Goal: Use online tool/utility: Utilize a website feature to perform a specific function

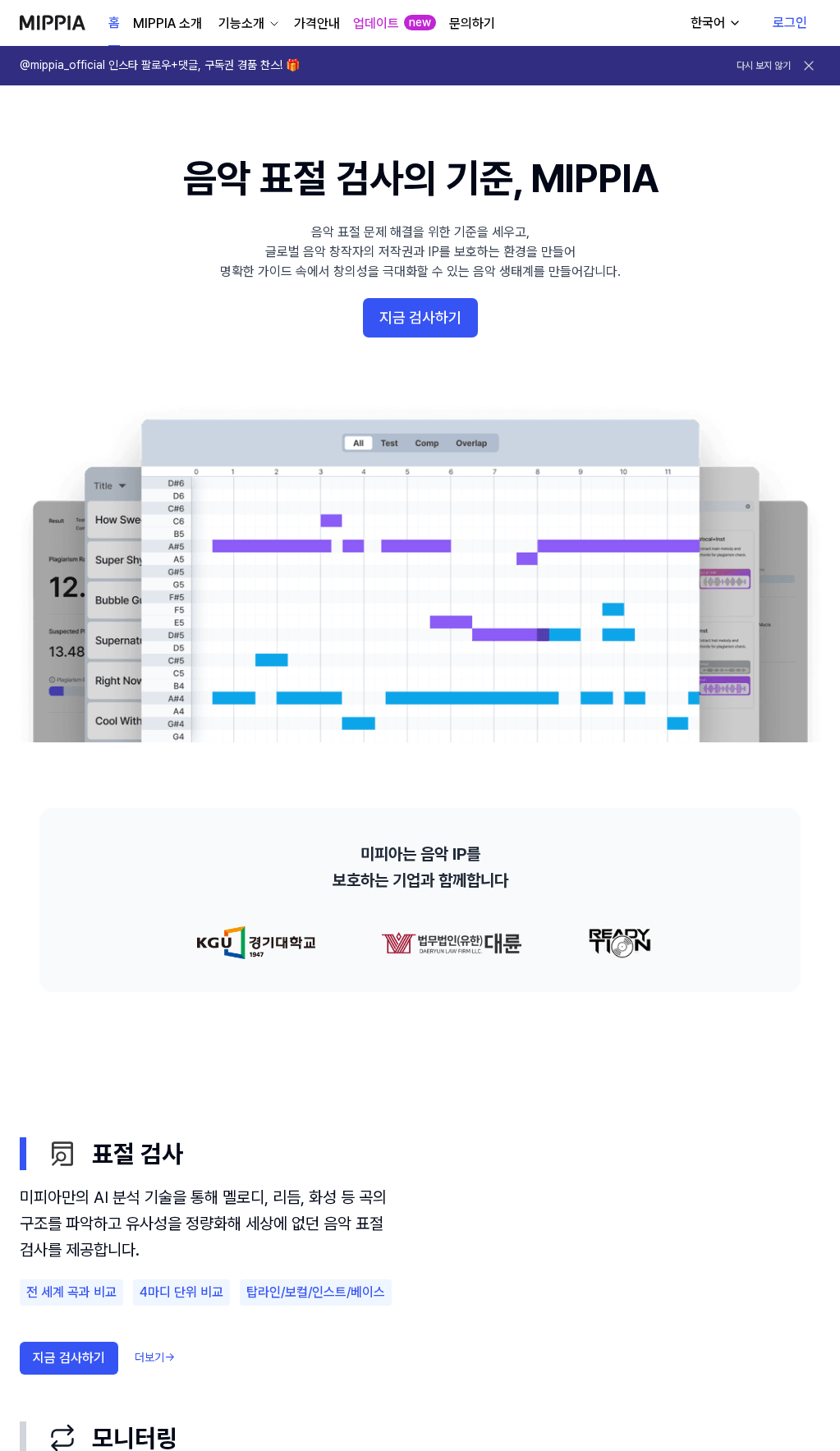
click at [791, 27] on link "로그인" at bounding box center [790, 23] width 61 height 46
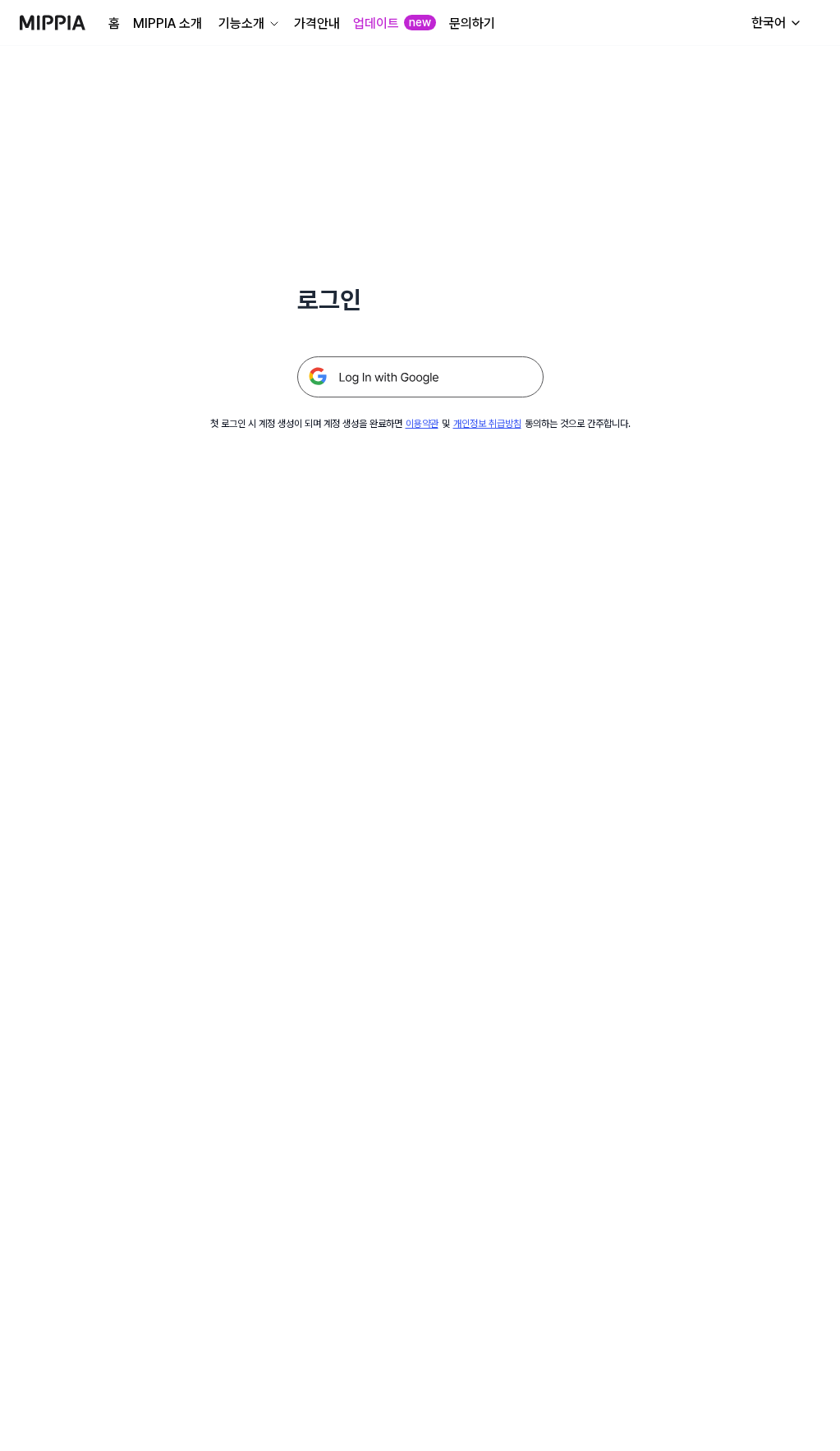
click at [428, 387] on img at bounding box center [420, 377] width 246 height 41
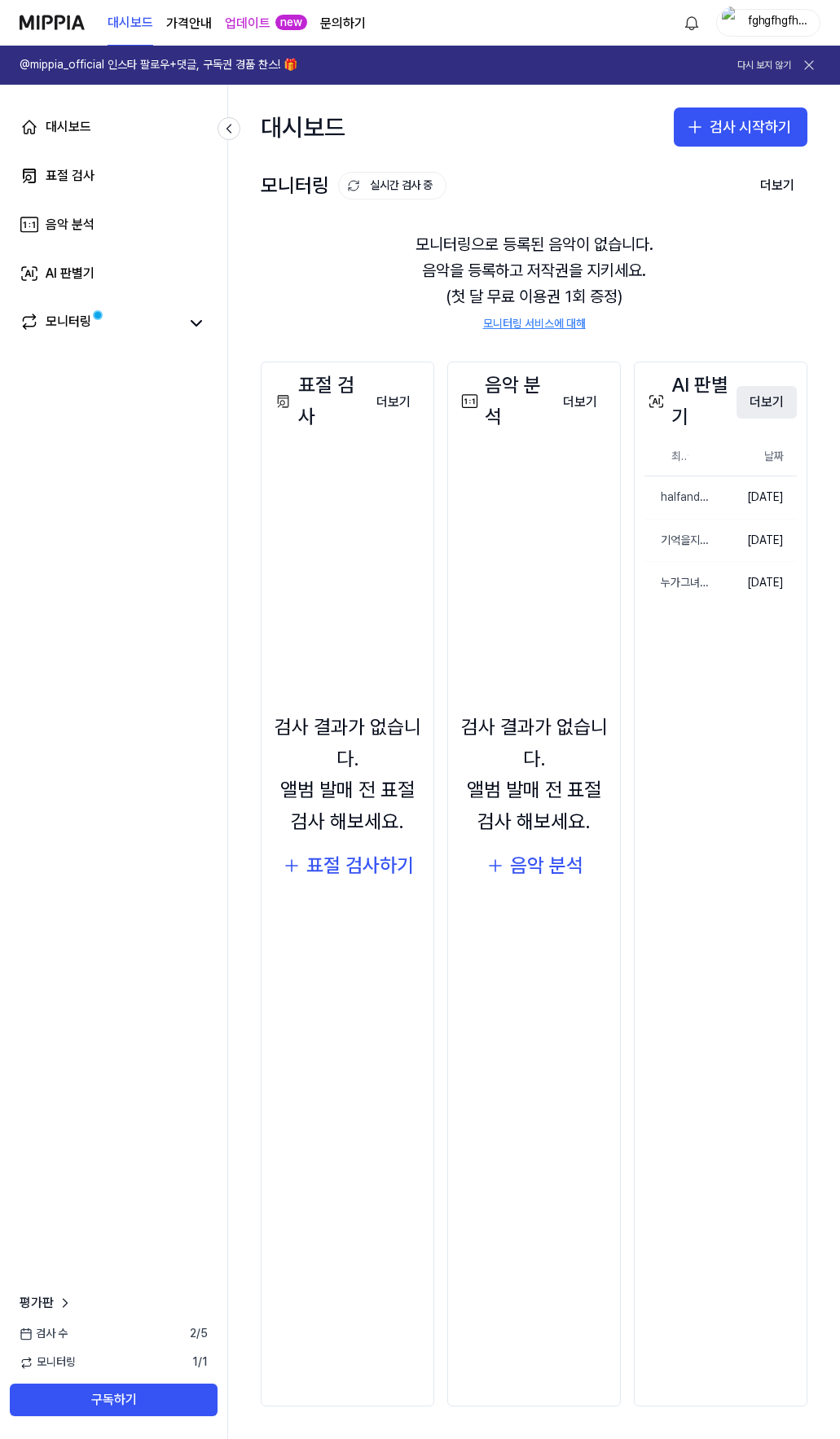
click at [768, 403] on button "더보기" at bounding box center [766, 402] width 61 height 33
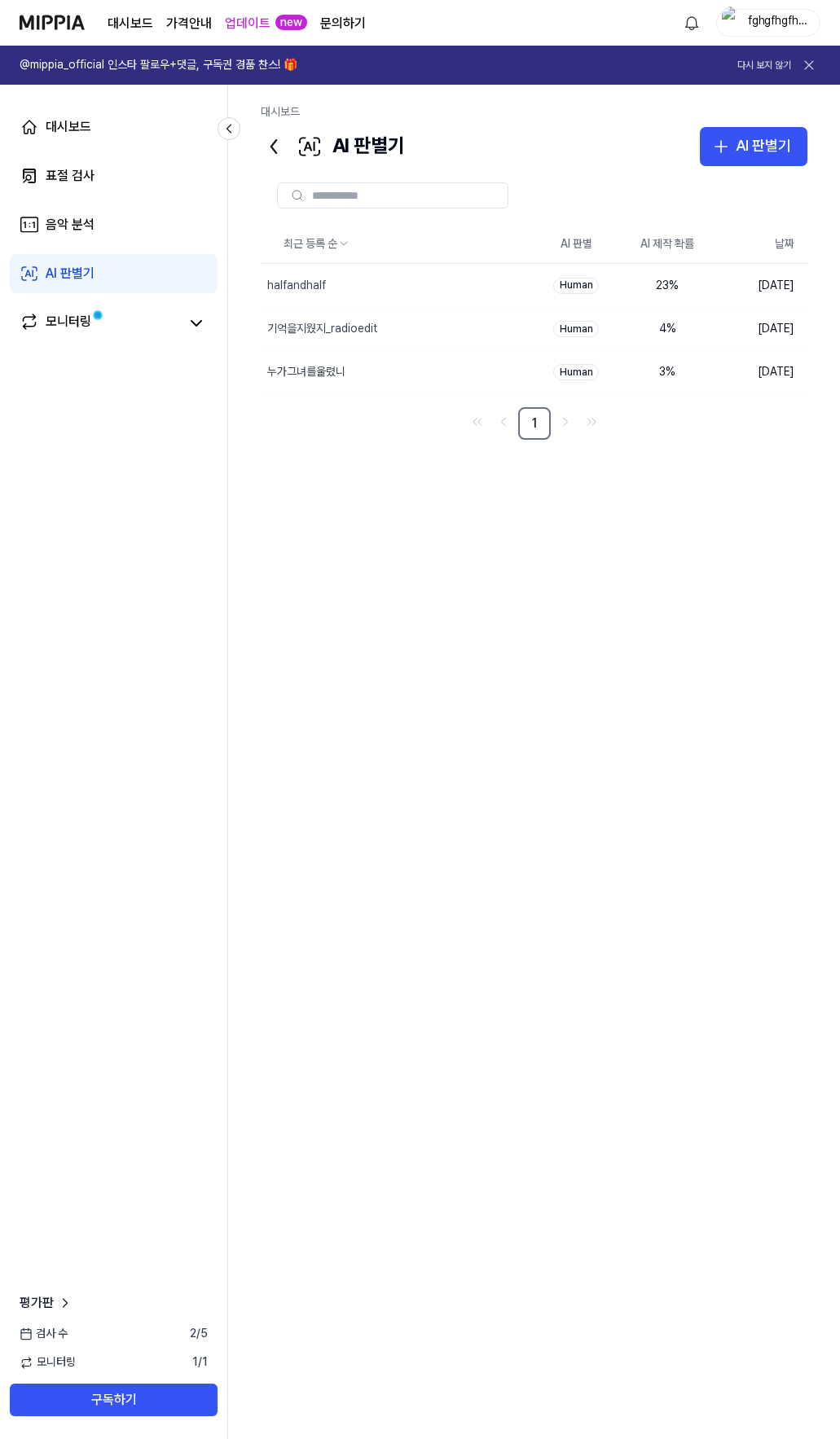
click at [42, 16] on img at bounding box center [52, 22] width 65 height 45
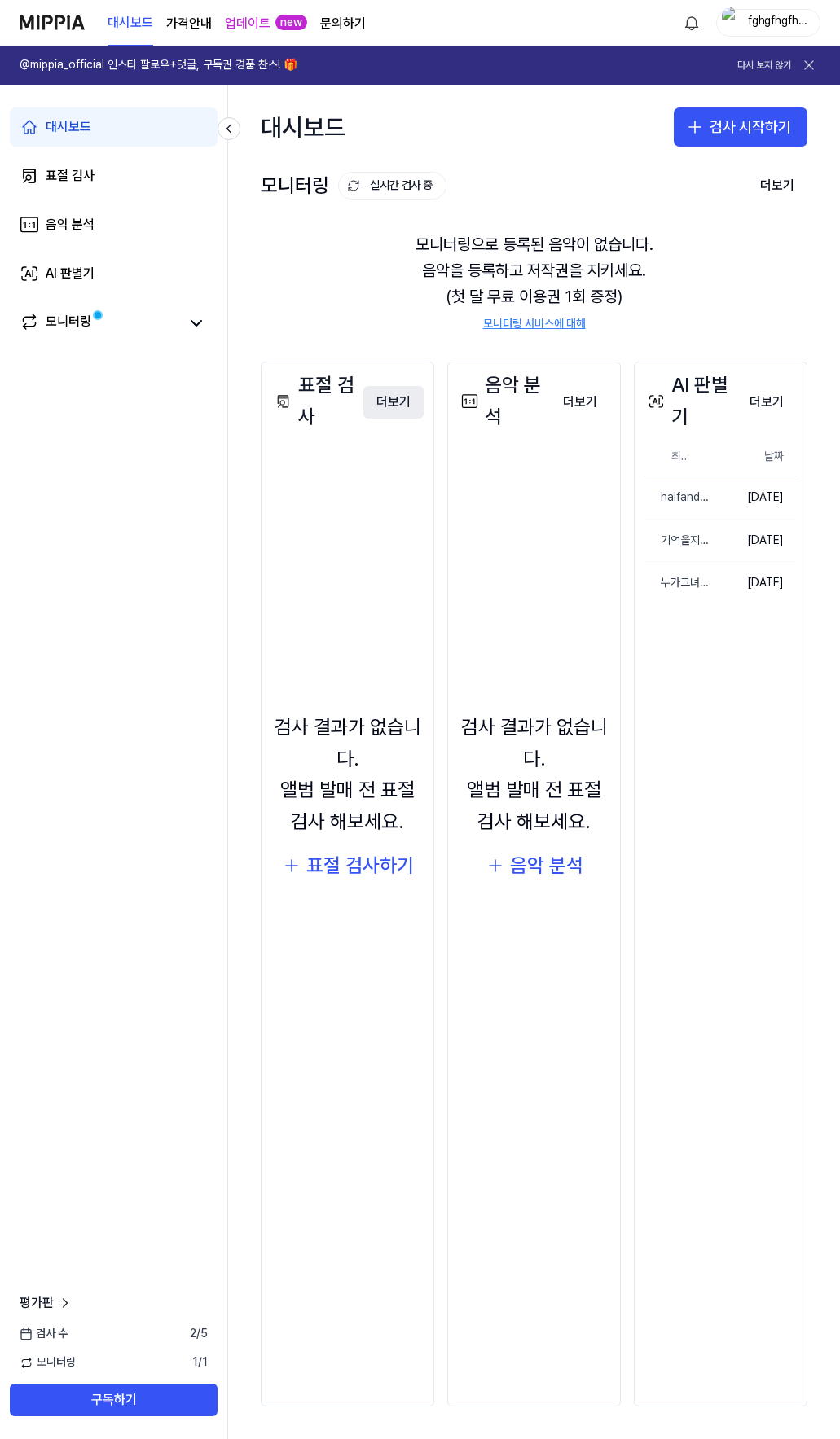
click at [381, 405] on button "더보기" at bounding box center [394, 402] width 61 height 33
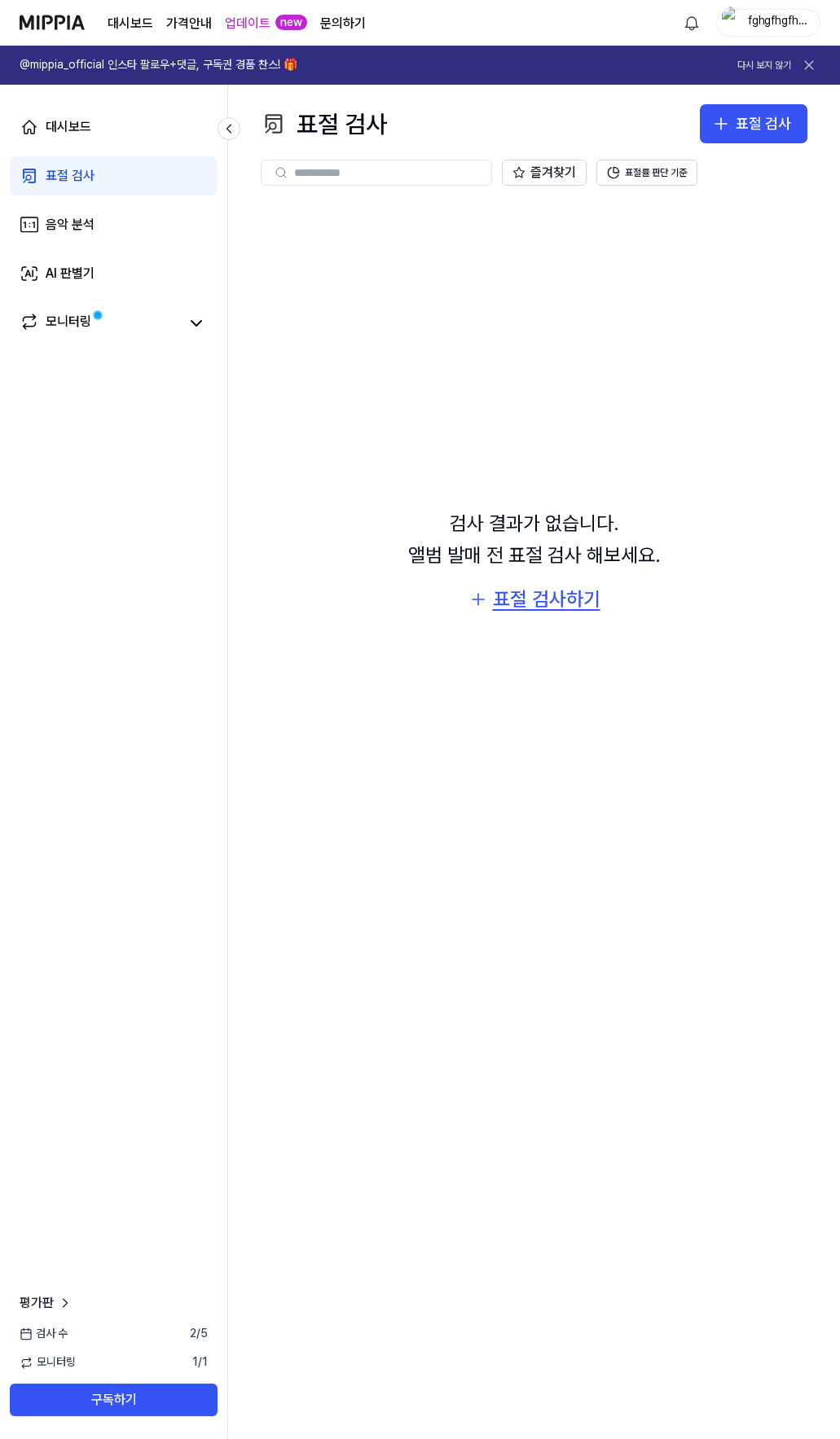
click at [526, 604] on div "표절 검사하기" at bounding box center [547, 600] width 107 height 31
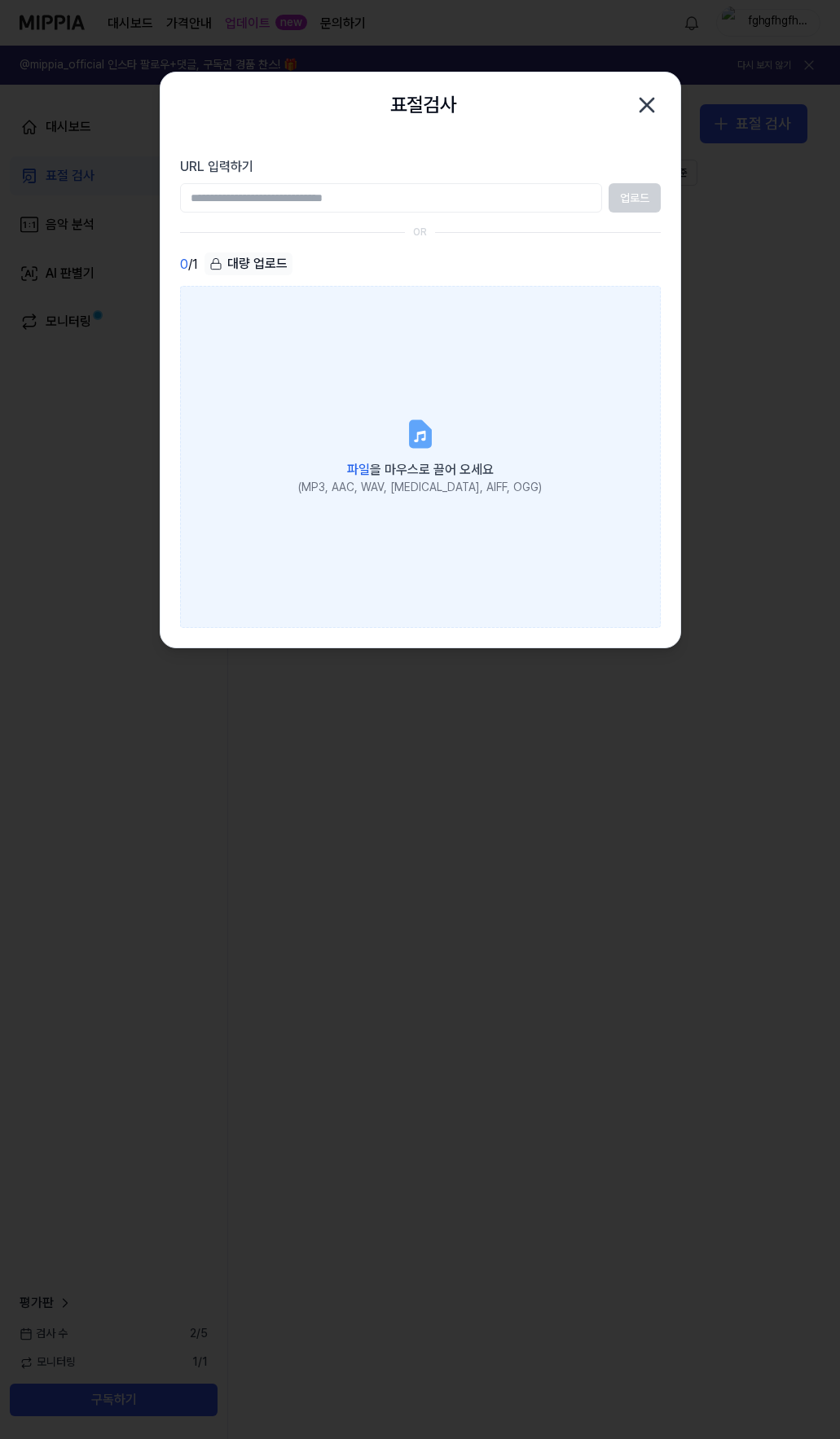
click at [410, 425] on icon at bounding box center [420, 434] width 20 height 25
click at [0, 0] on input "파일 을 마우스로 끌어 오세요 (MP3, AAC, WAV, [MEDICAL_DATA], AIFF, OGG)" at bounding box center [0, 0] width 0 height 0
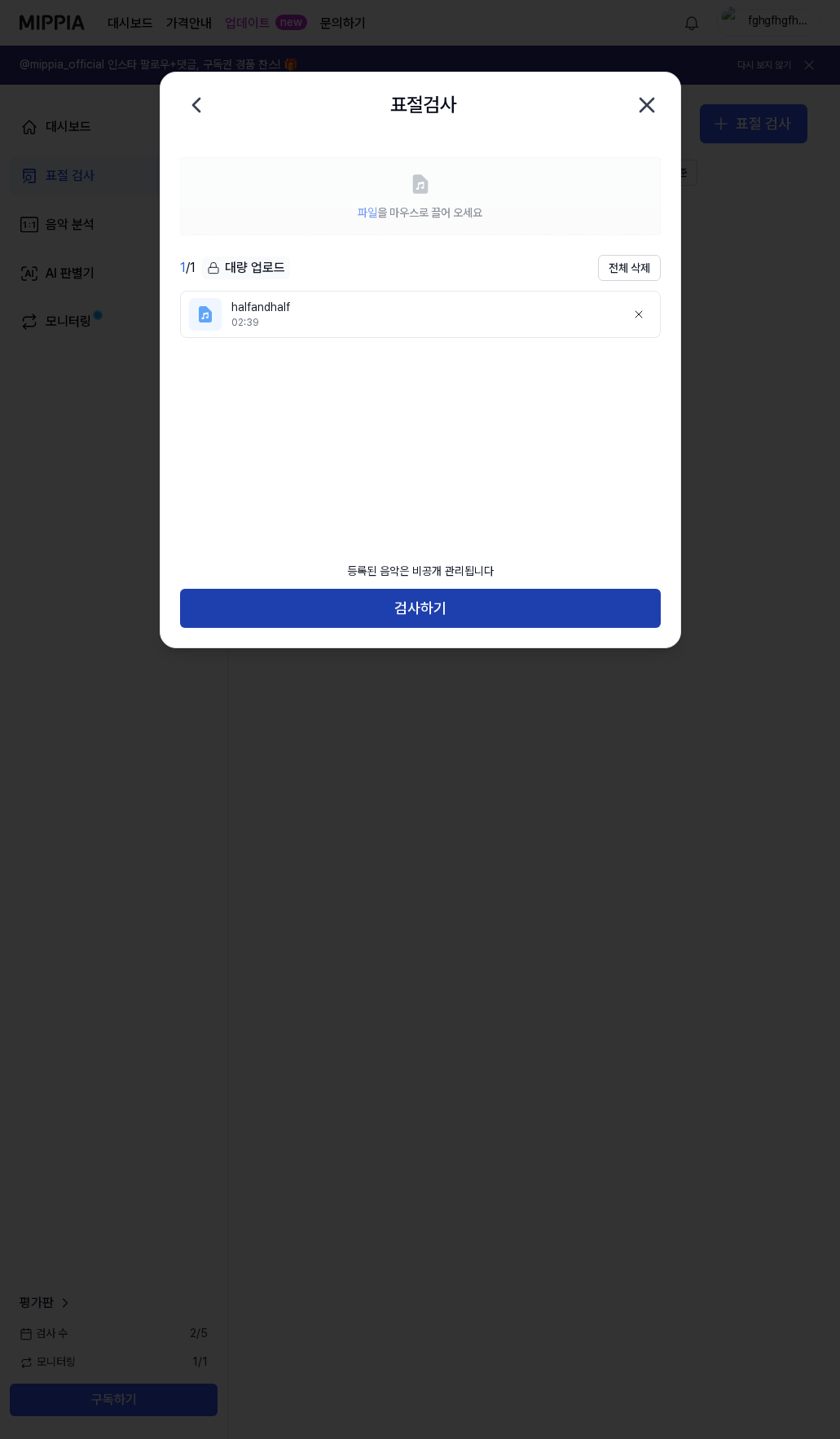
click at [438, 610] on button "검사하기" at bounding box center [420, 608] width 480 height 39
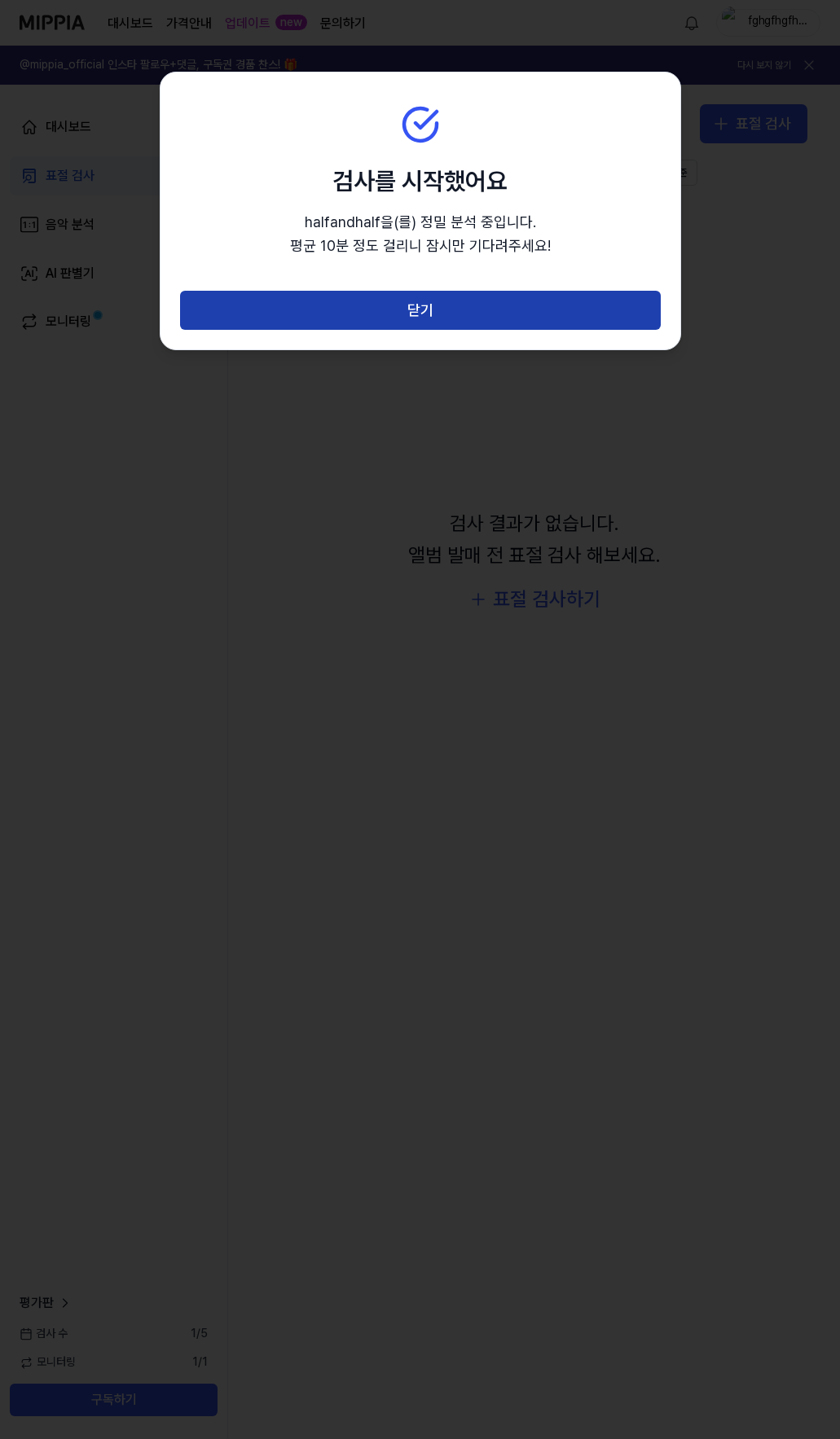
click at [444, 312] on button "닫기" at bounding box center [420, 310] width 480 height 39
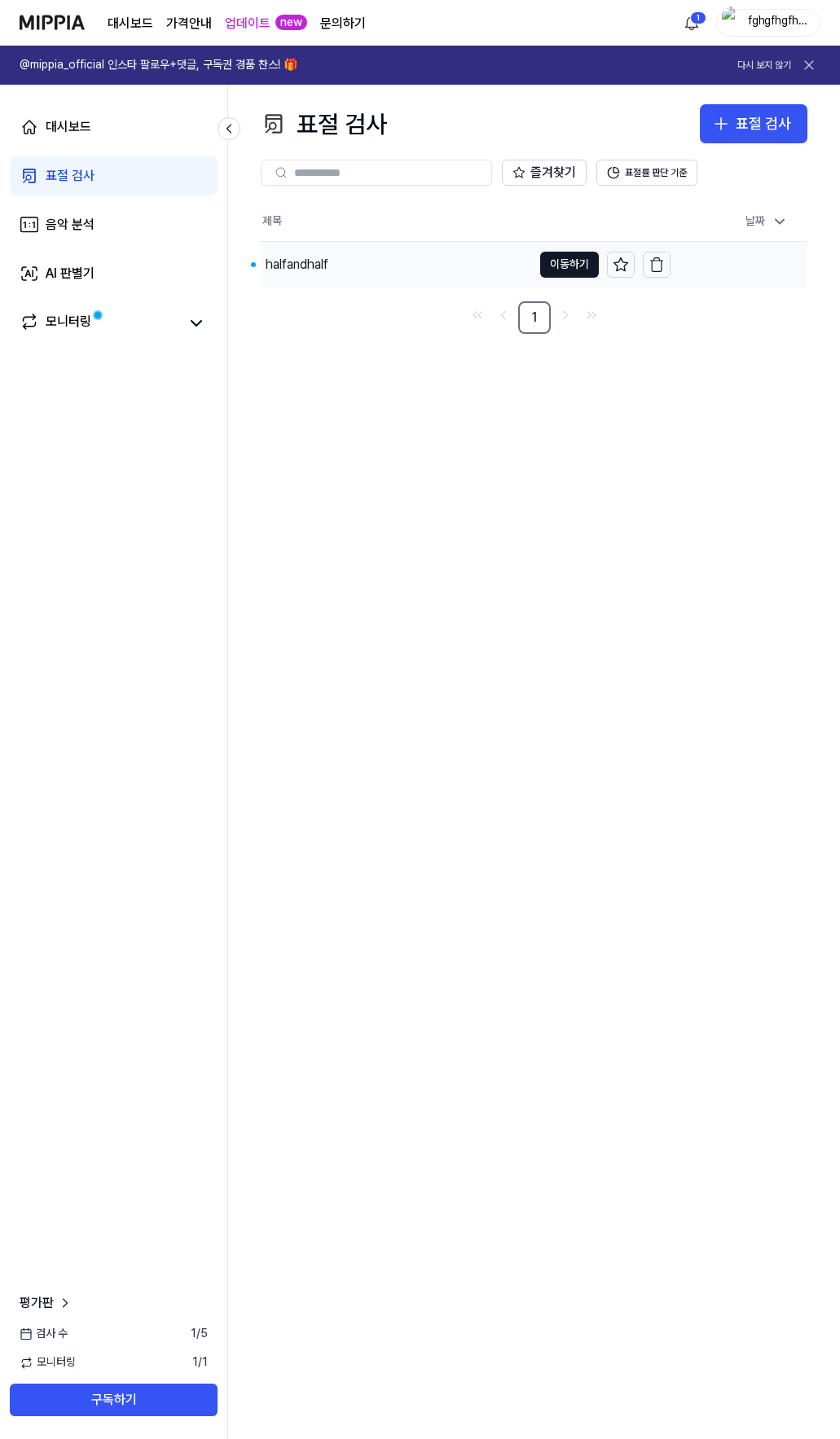
click at [305, 258] on div "halfandhalf" at bounding box center [297, 265] width 62 height 20
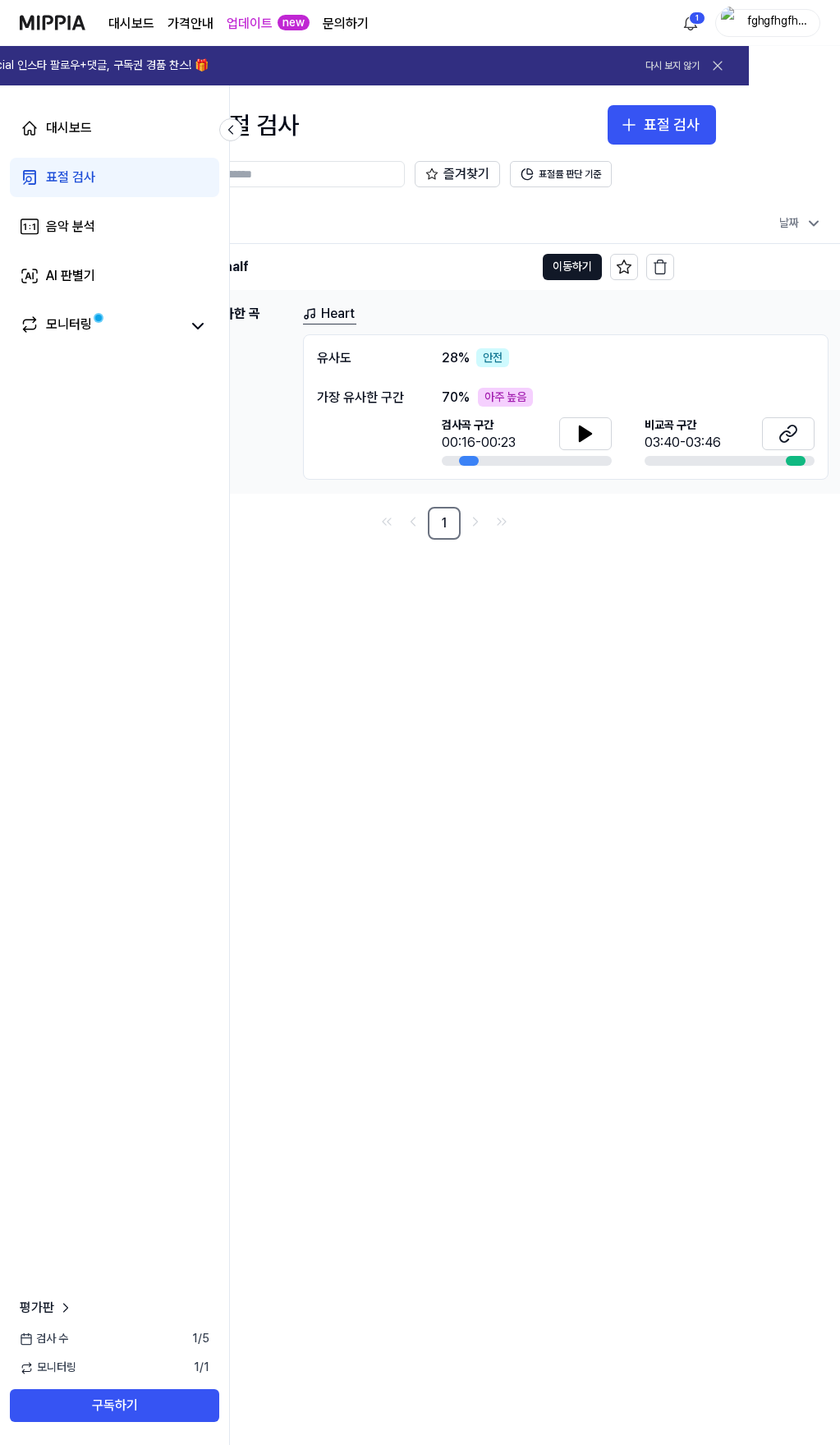
scroll to position [0, 92]
click at [334, 318] on link "Heart" at bounding box center [327, 314] width 53 height 21
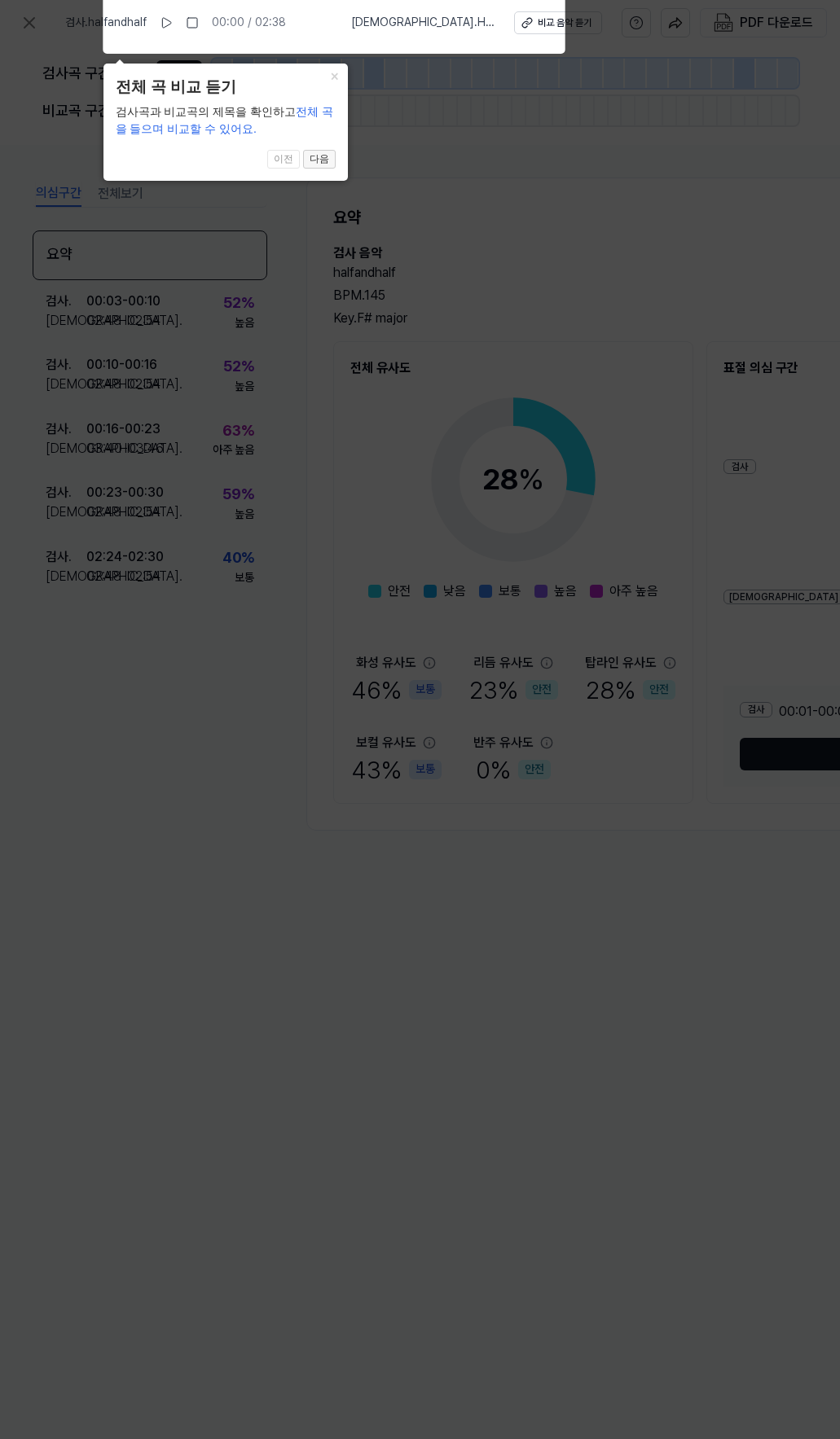
click at [326, 155] on button "다음" at bounding box center [319, 159] width 33 height 20
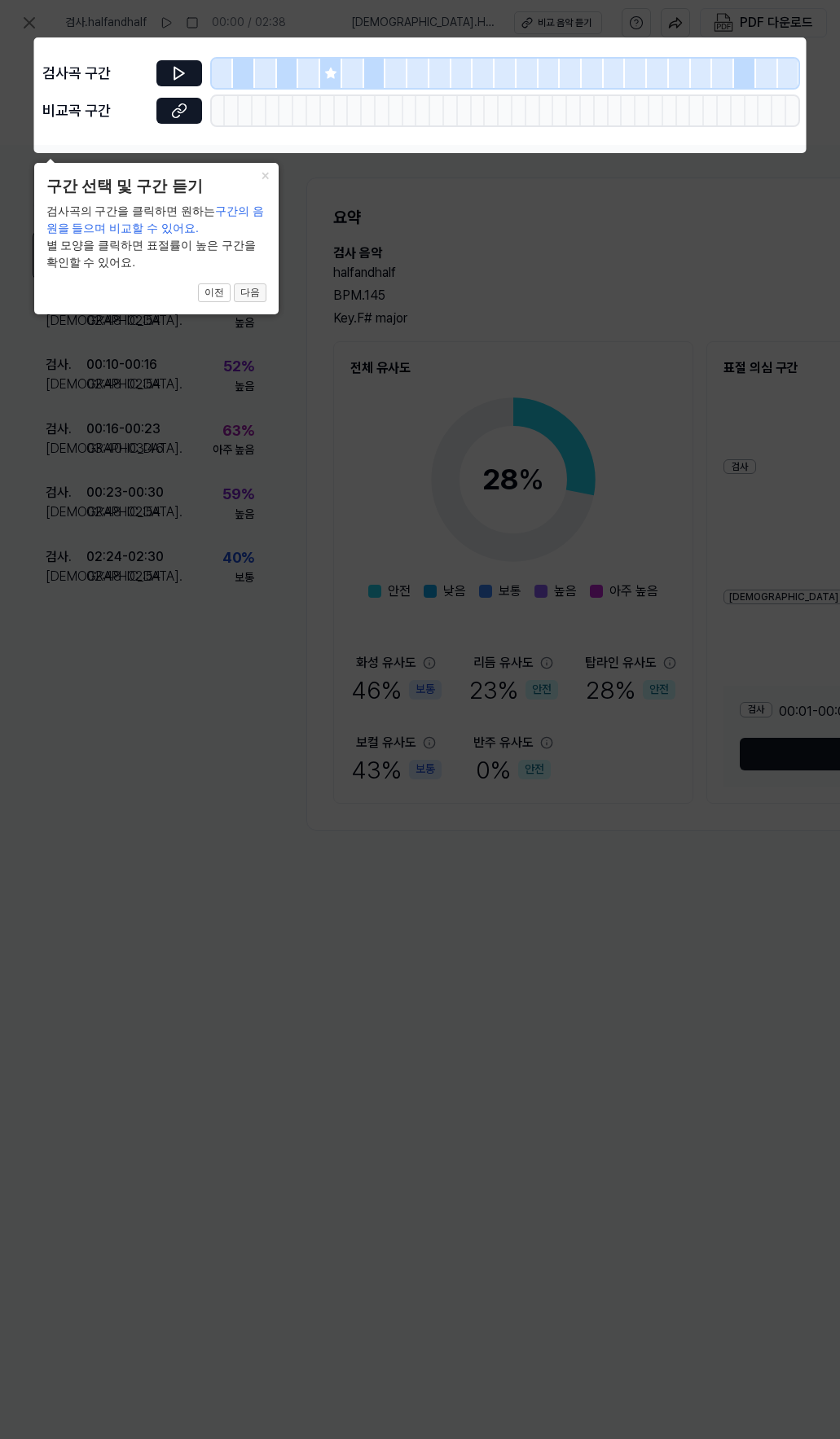
click at [253, 295] on button "다음" at bounding box center [250, 293] width 33 height 20
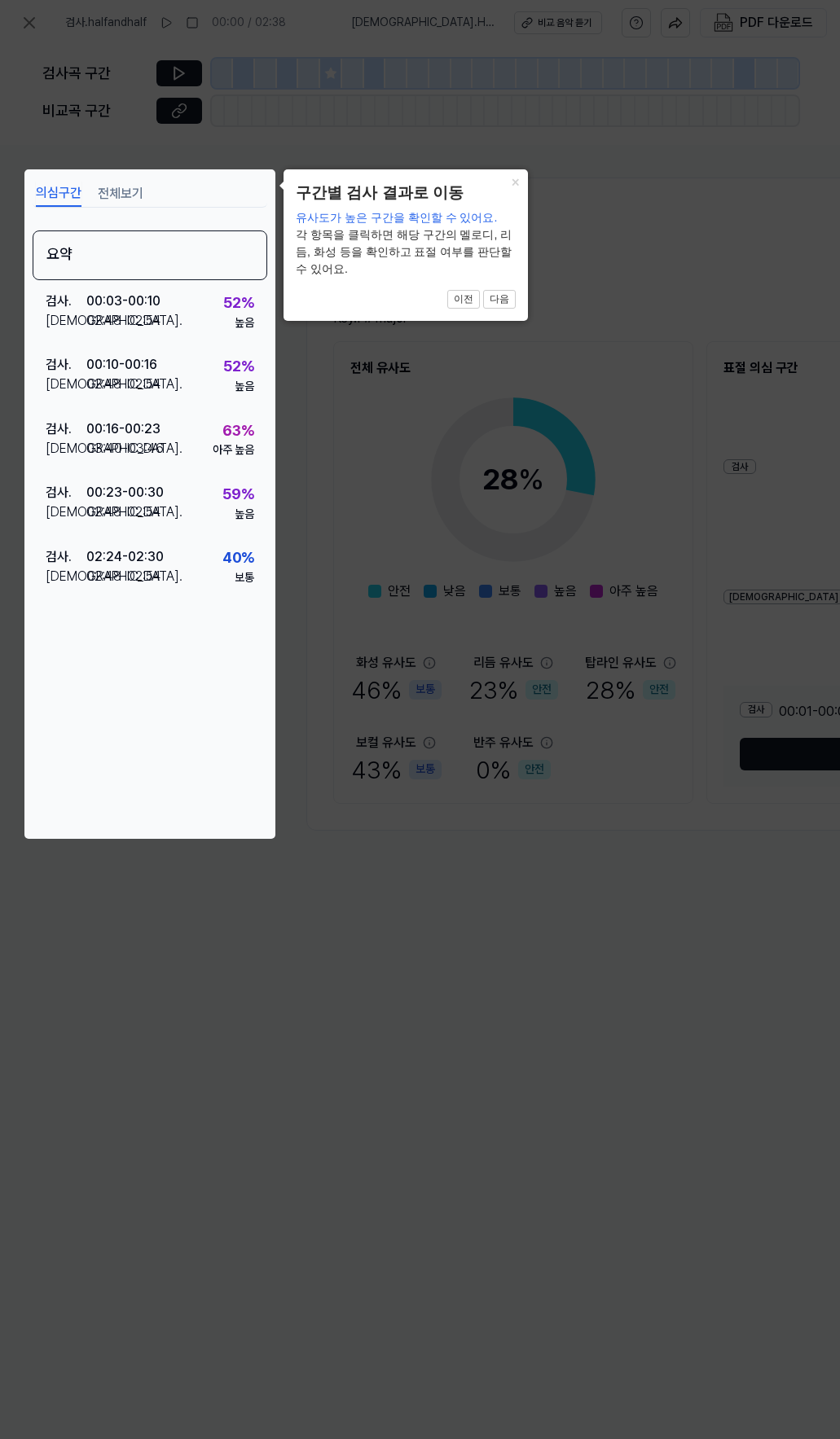
click at [502, 300] on button "다음" at bounding box center [499, 299] width 33 height 20
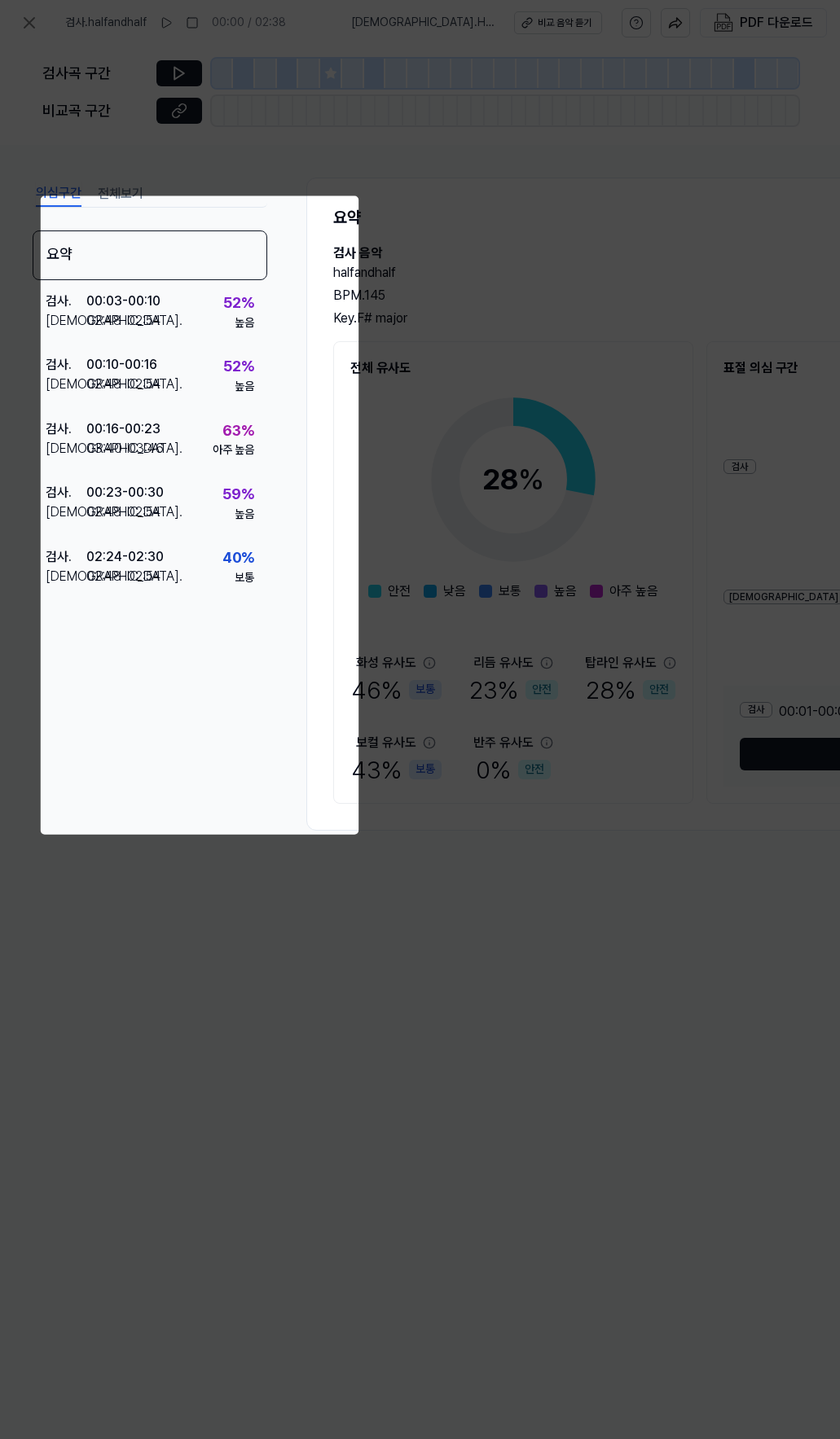
scroll to position [0, 574]
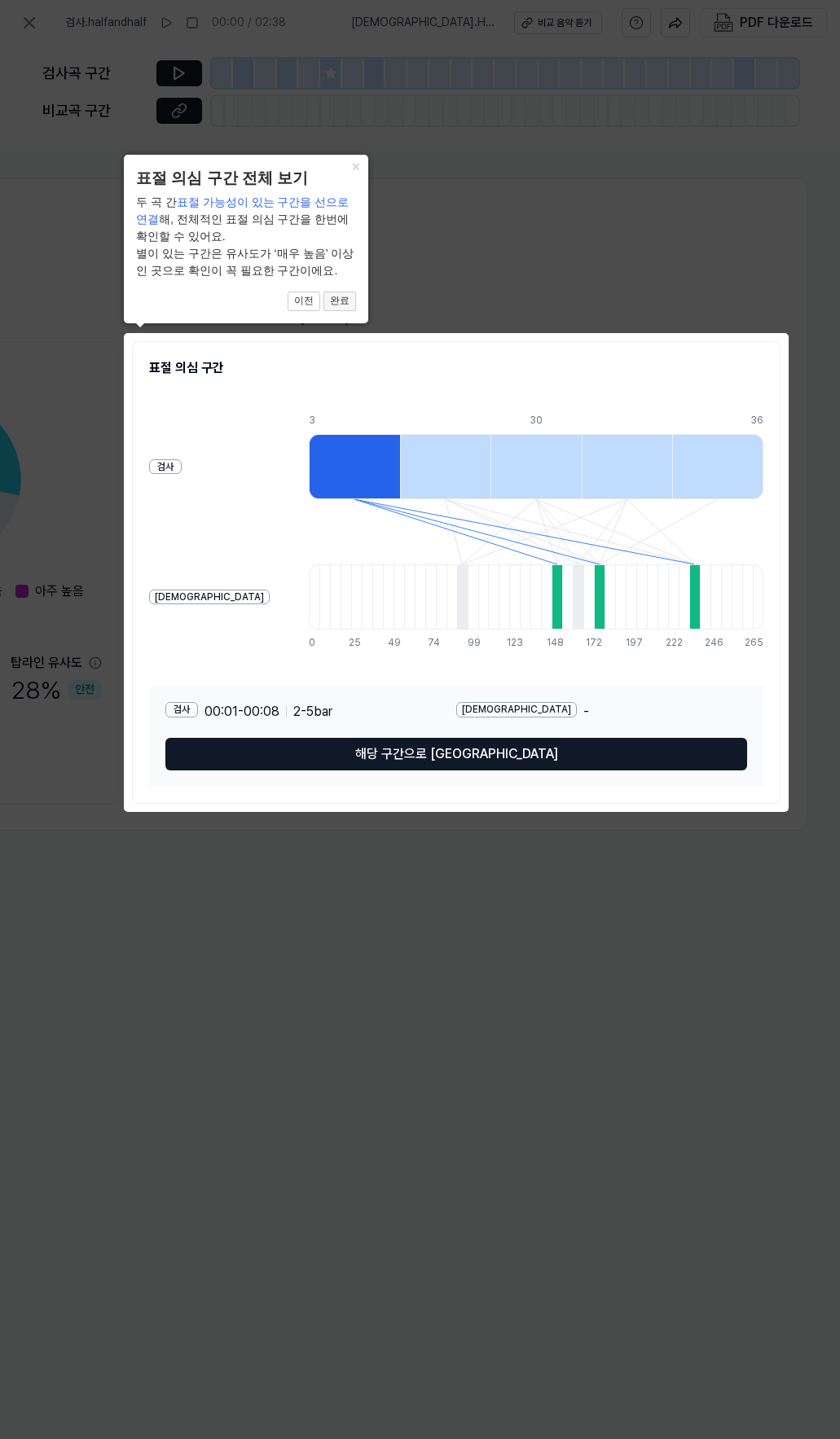
click at [340, 301] on button "완료" at bounding box center [340, 301] width 33 height 20
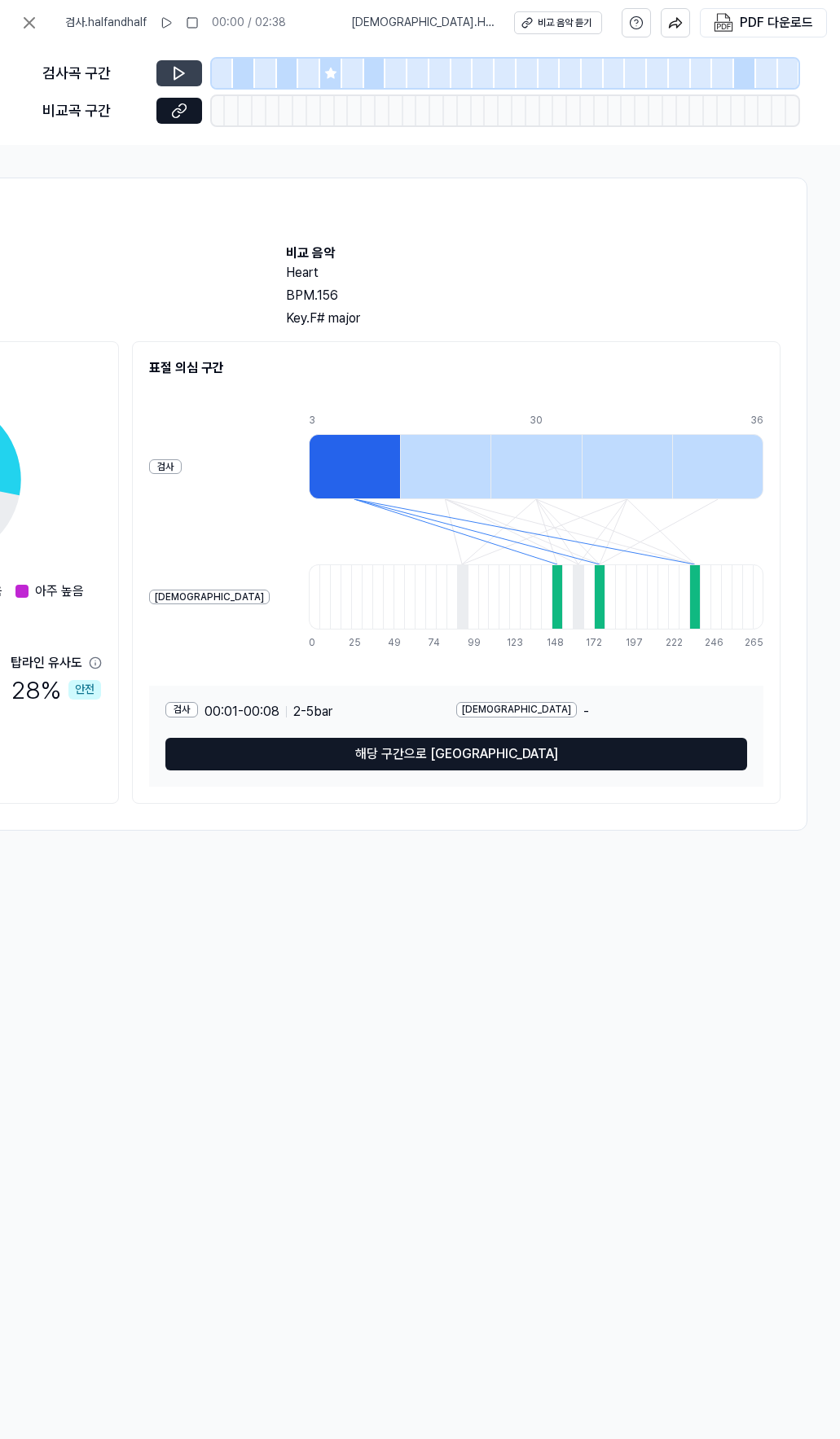
click at [187, 73] on icon at bounding box center [179, 73] width 16 height 16
click at [176, 74] on icon at bounding box center [179, 73] width 16 height 16
click at [183, 110] on icon at bounding box center [179, 111] width 16 height 16
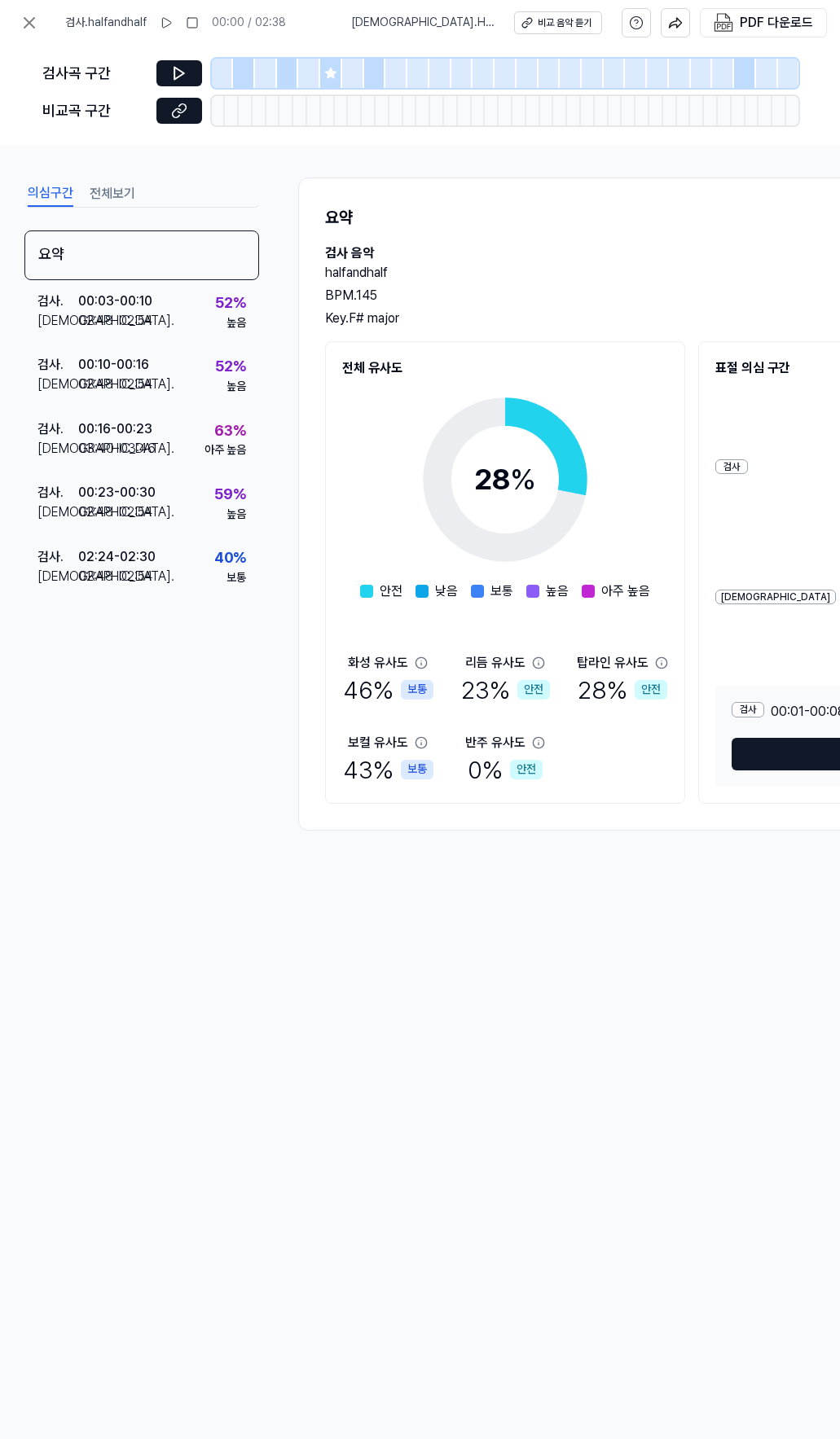
scroll to position [0, 0]
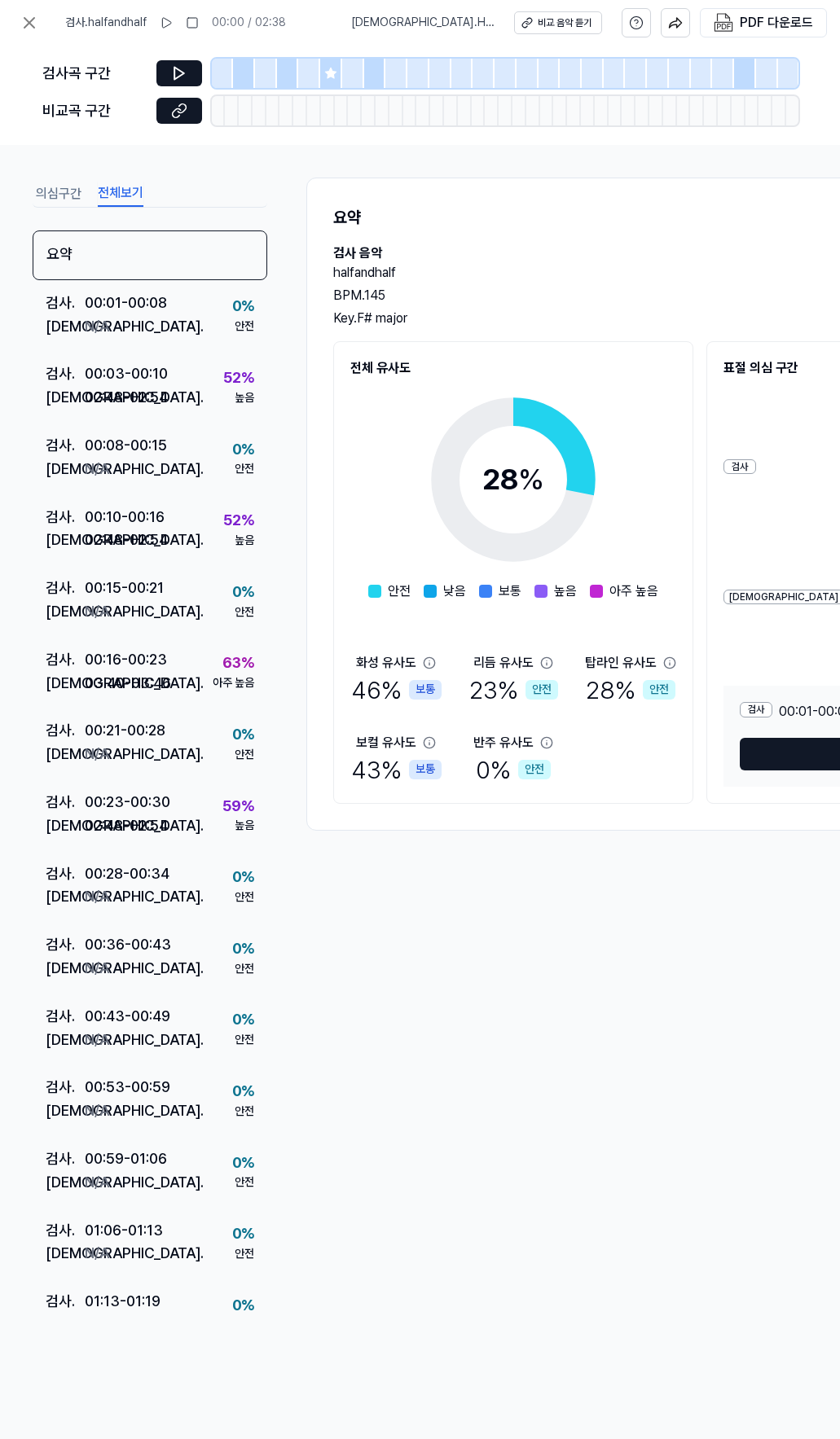
click at [109, 187] on button "전체보기" at bounding box center [120, 194] width 46 height 26
click at [147, 373] on div "00:03 - 00:10" at bounding box center [126, 374] width 83 height 23
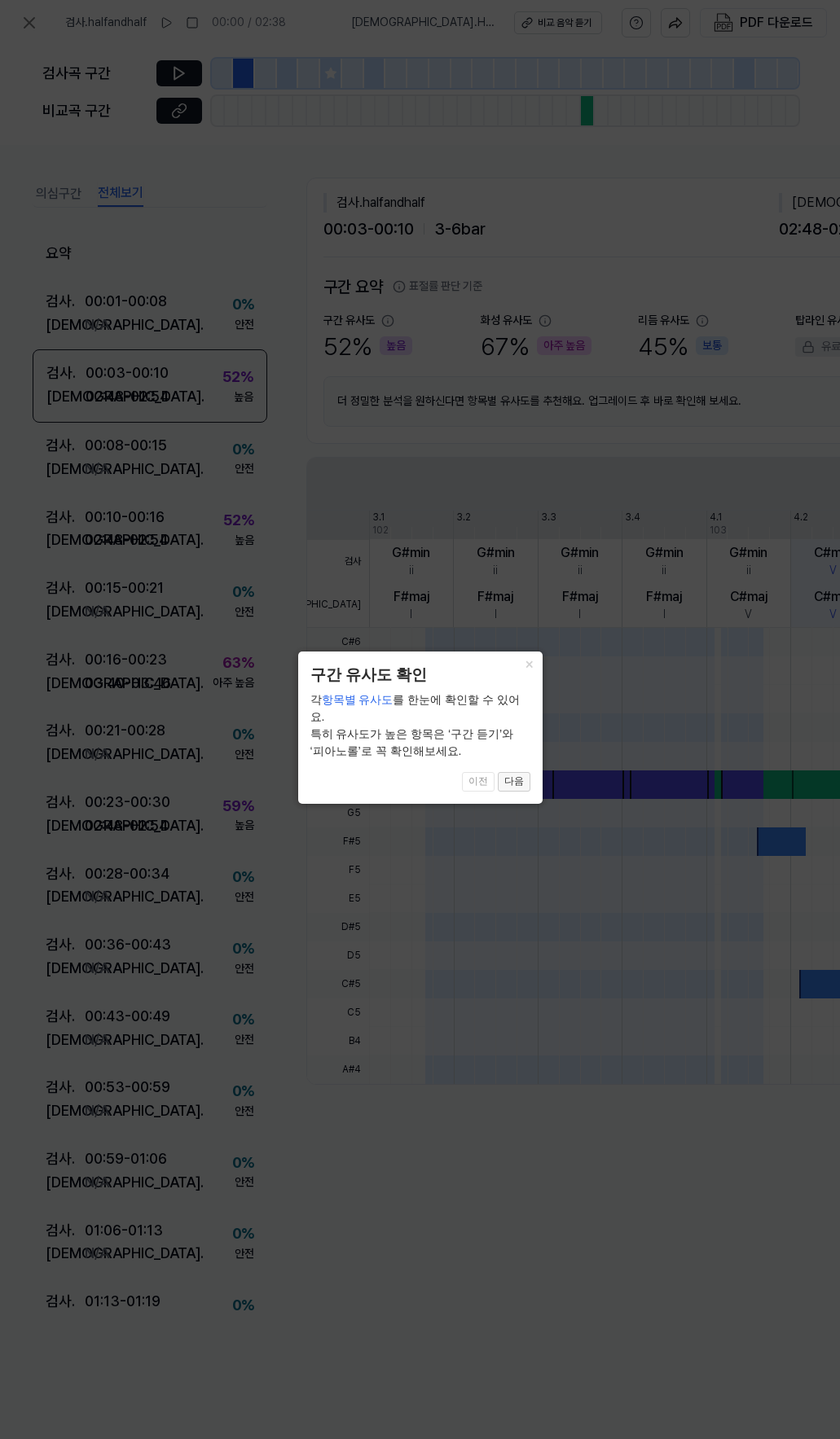
click at [521, 772] on button "다음" at bounding box center [514, 781] width 33 height 20
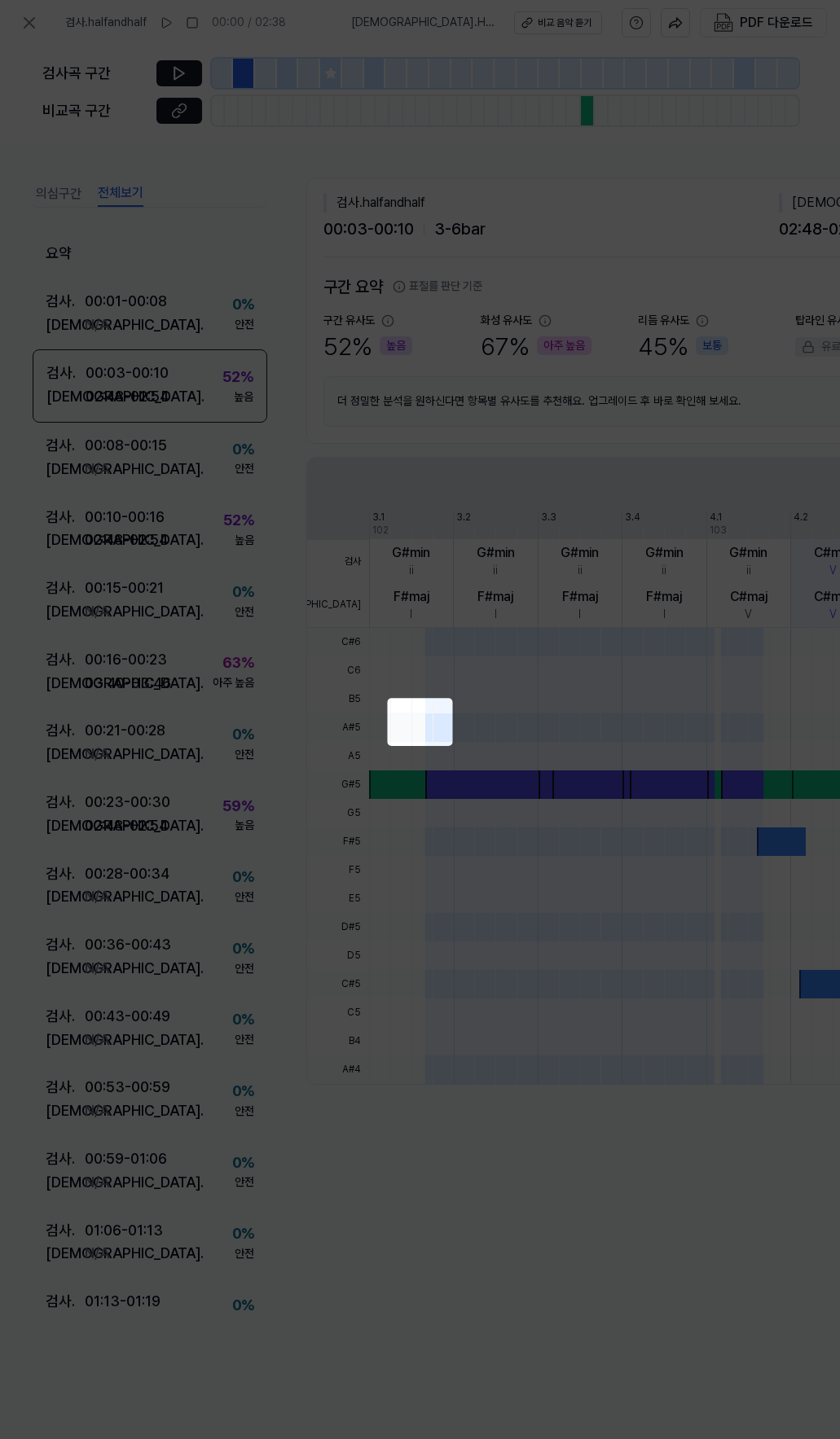
scroll to position [0, 375]
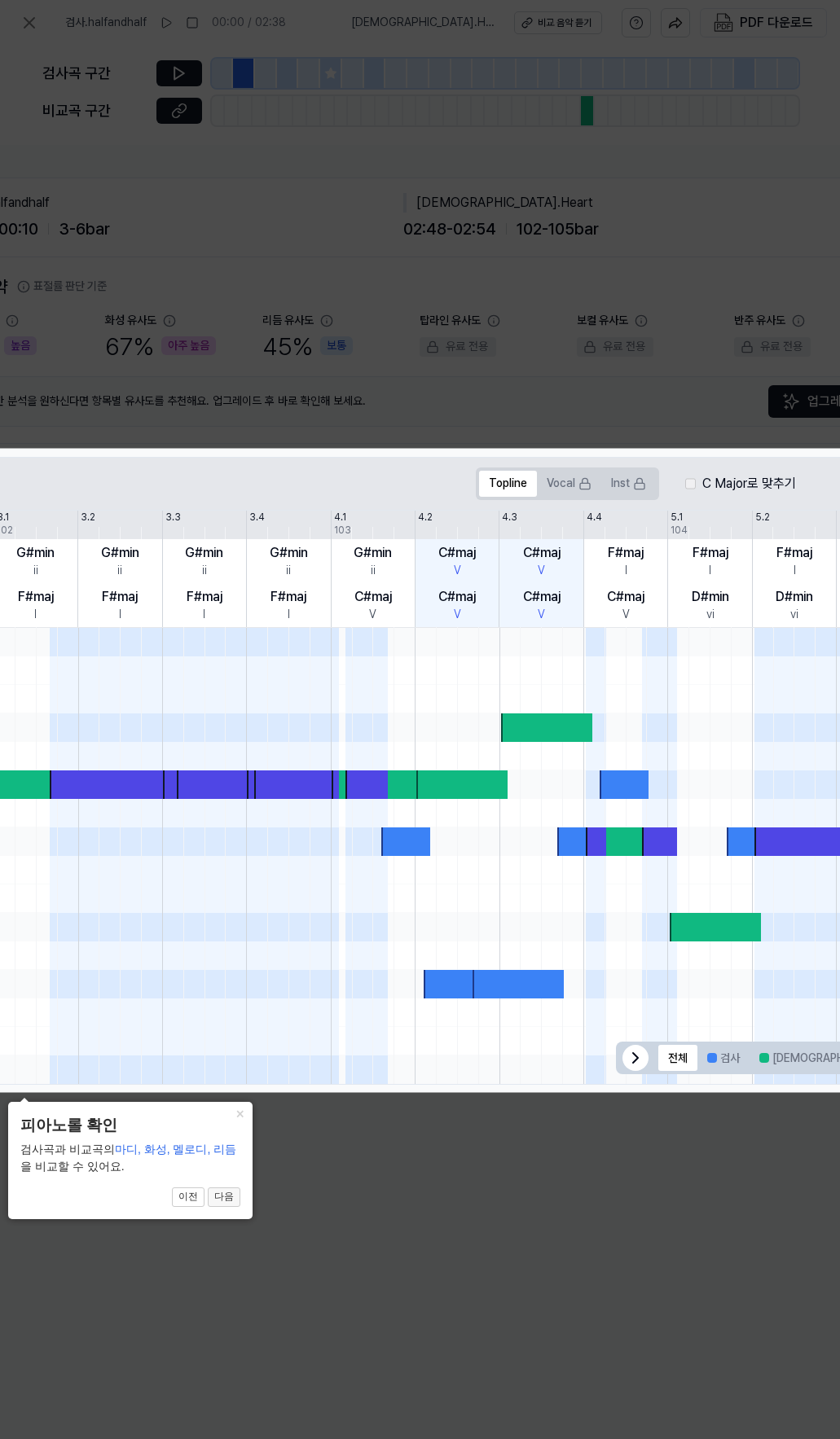
click at [225, 1197] on button "다음" at bounding box center [224, 1198] width 33 height 20
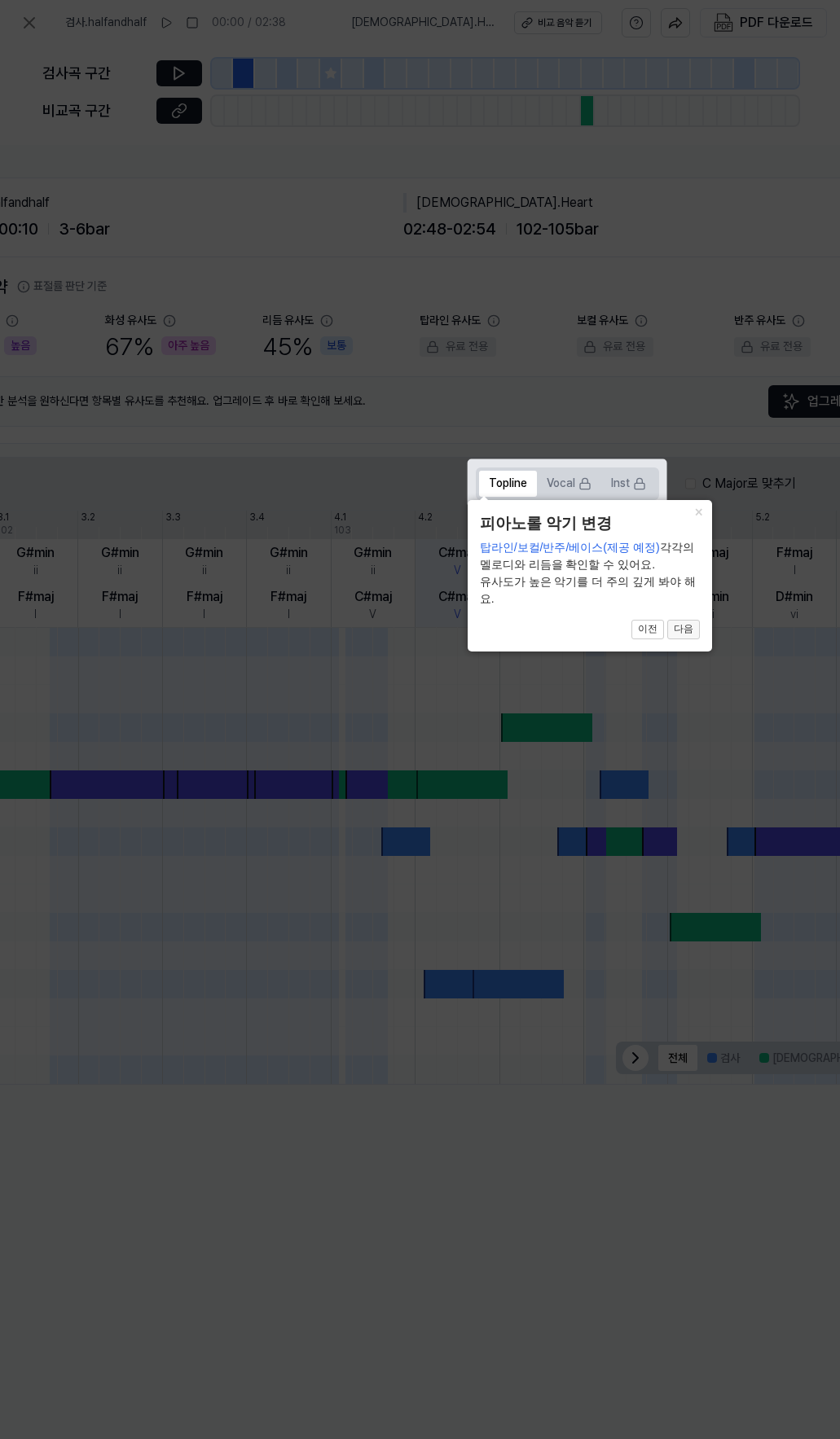
click at [675, 635] on button "다음" at bounding box center [683, 629] width 33 height 20
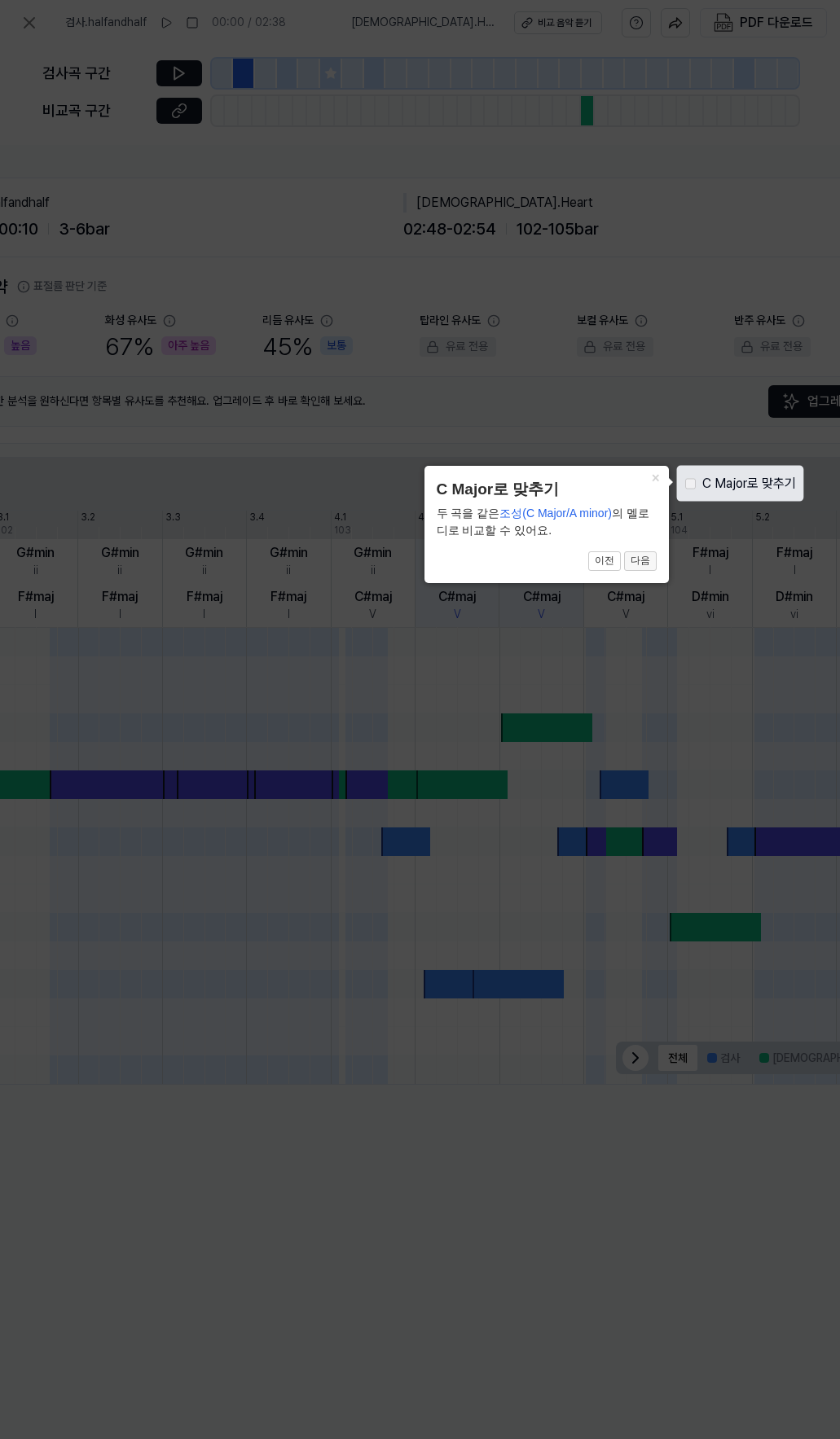
click at [648, 565] on button "다음" at bounding box center [640, 561] width 33 height 20
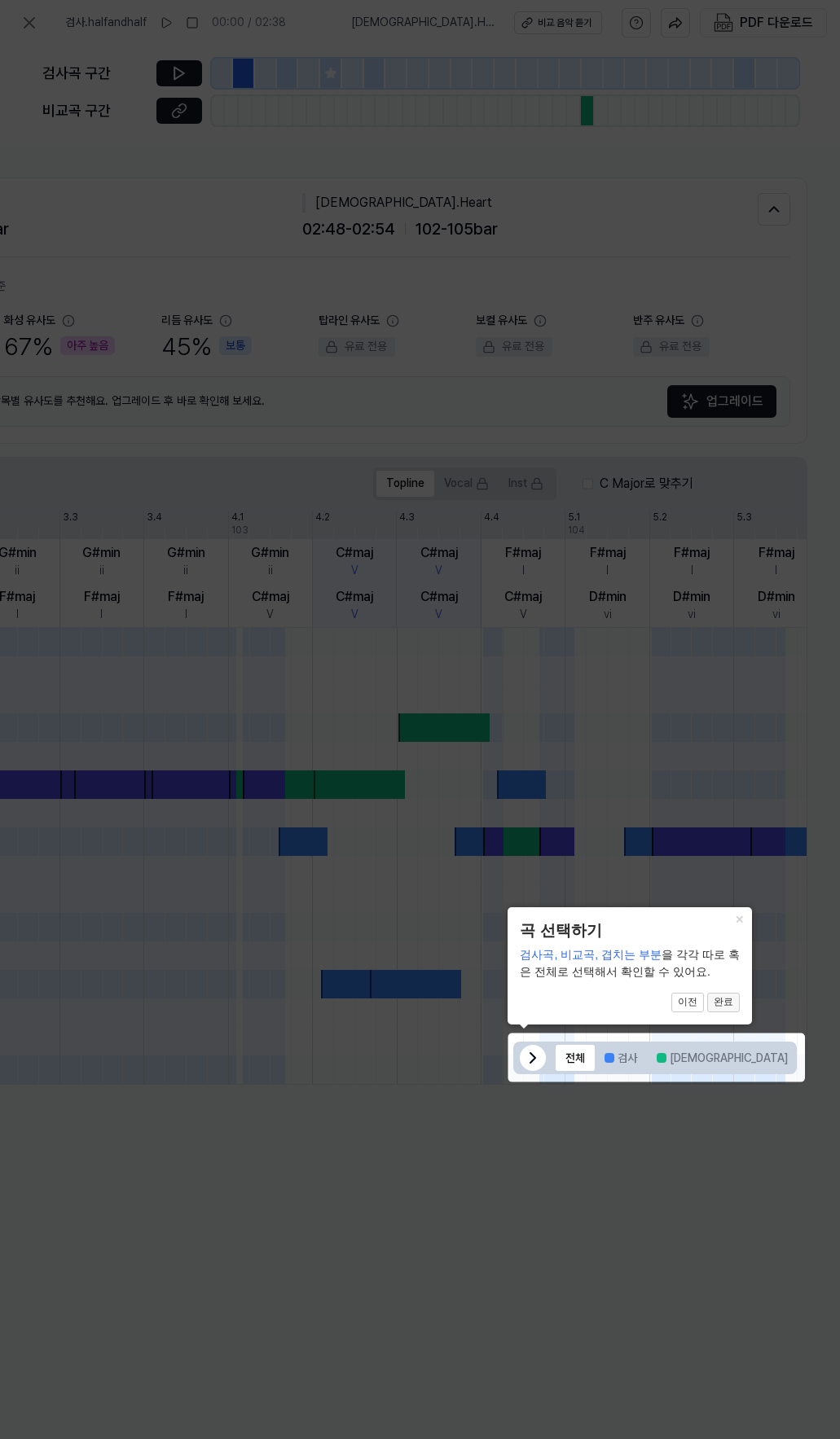
click at [724, 1002] on button "완료" at bounding box center [723, 1003] width 33 height 20
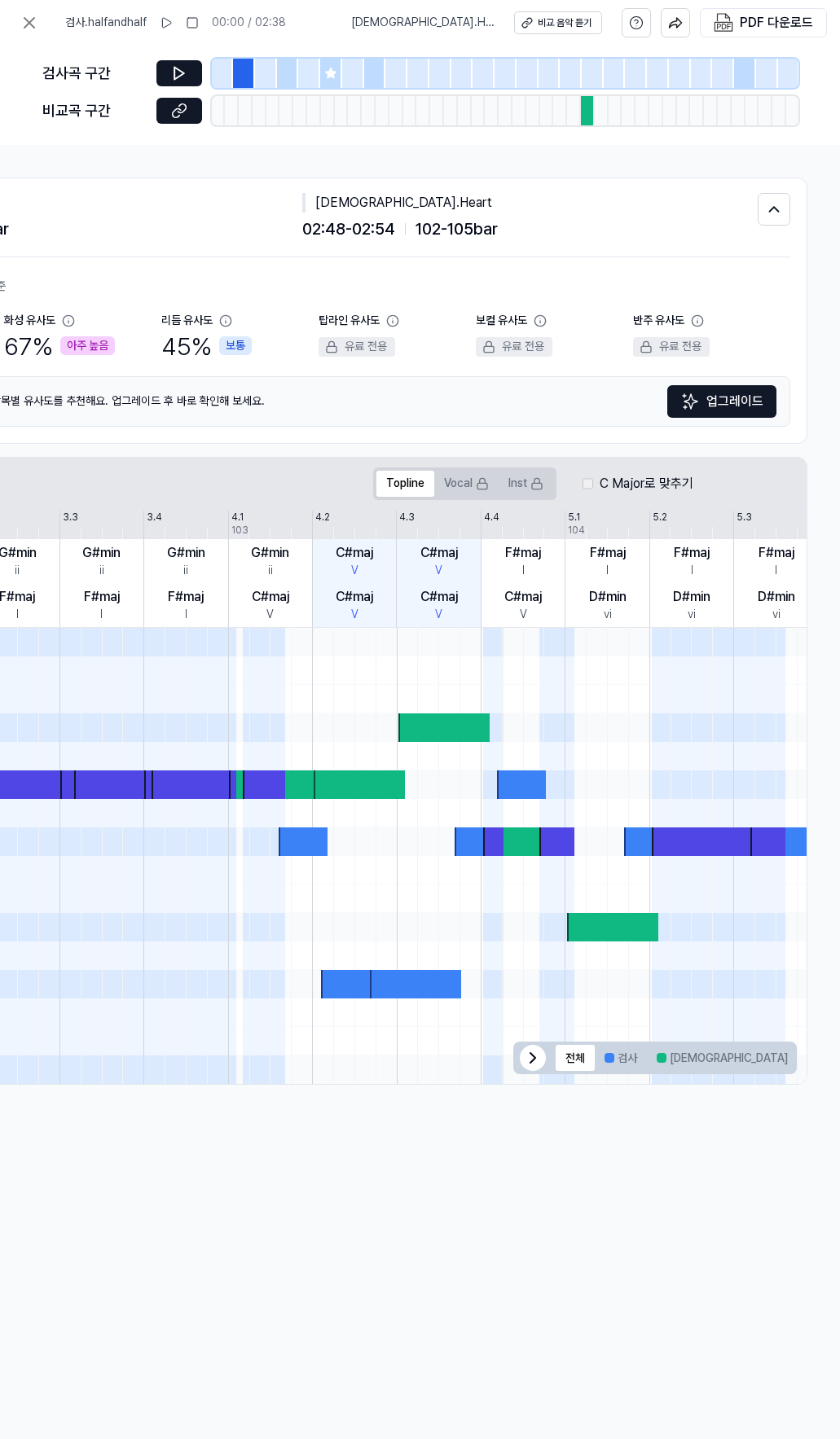
scroll to position [0, 0]
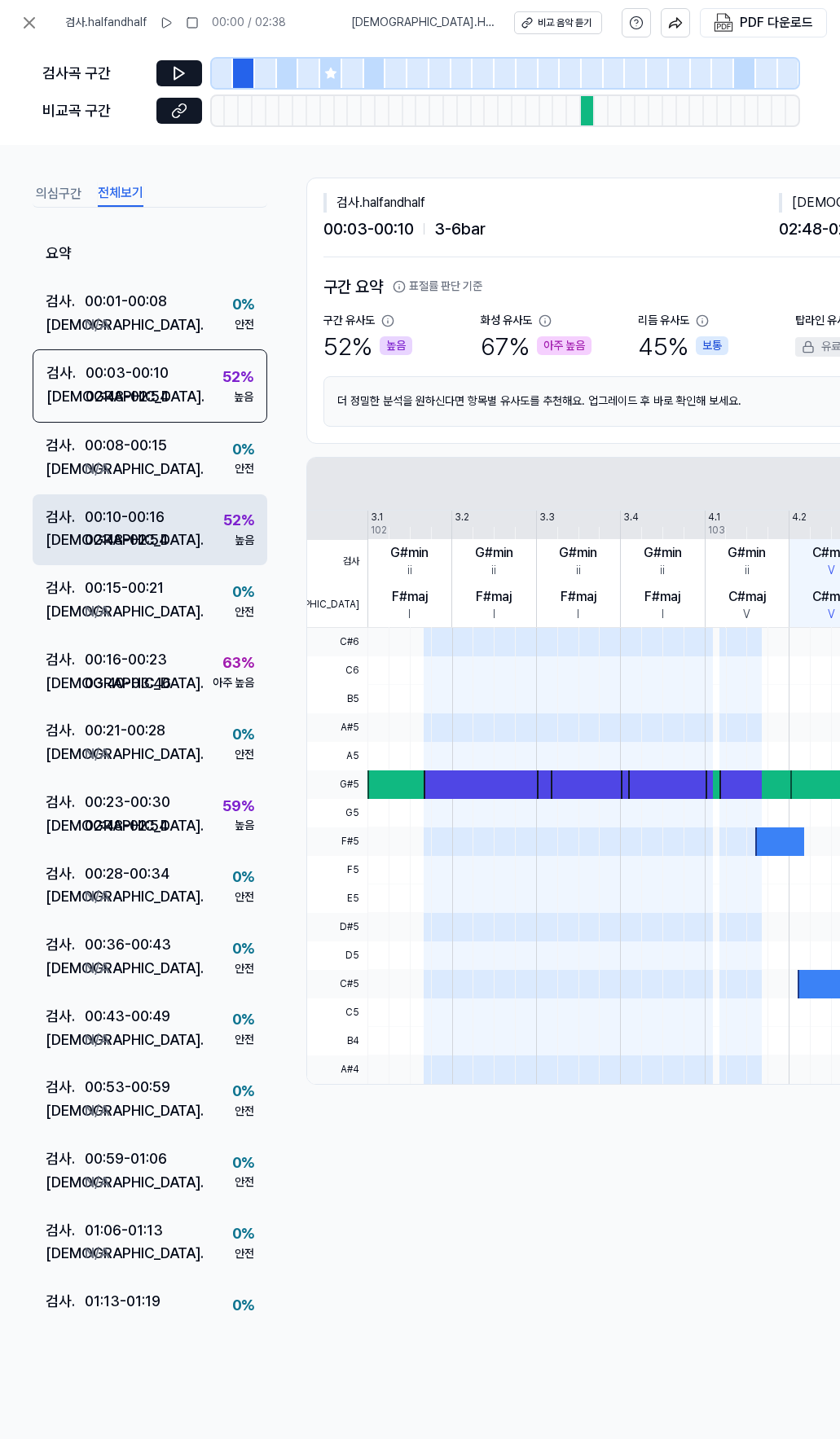
click at [145, 522] on div "00:10 - 00:16" at bounding box center [125, 517] width 80 height 23
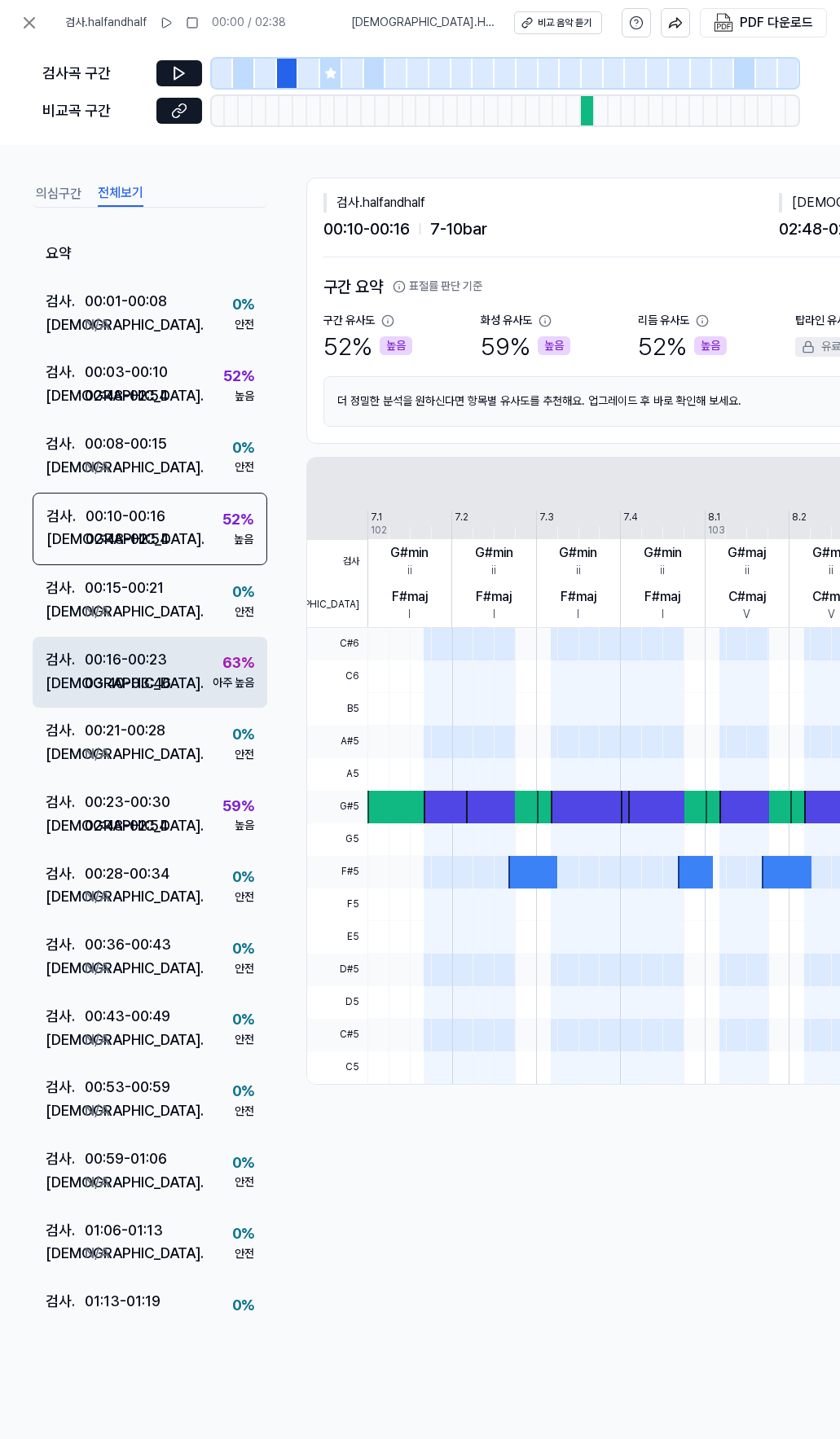
click at [155, 674] on div "03:40 - 03:46" at bounding box center [128, 684] width 87 height 23
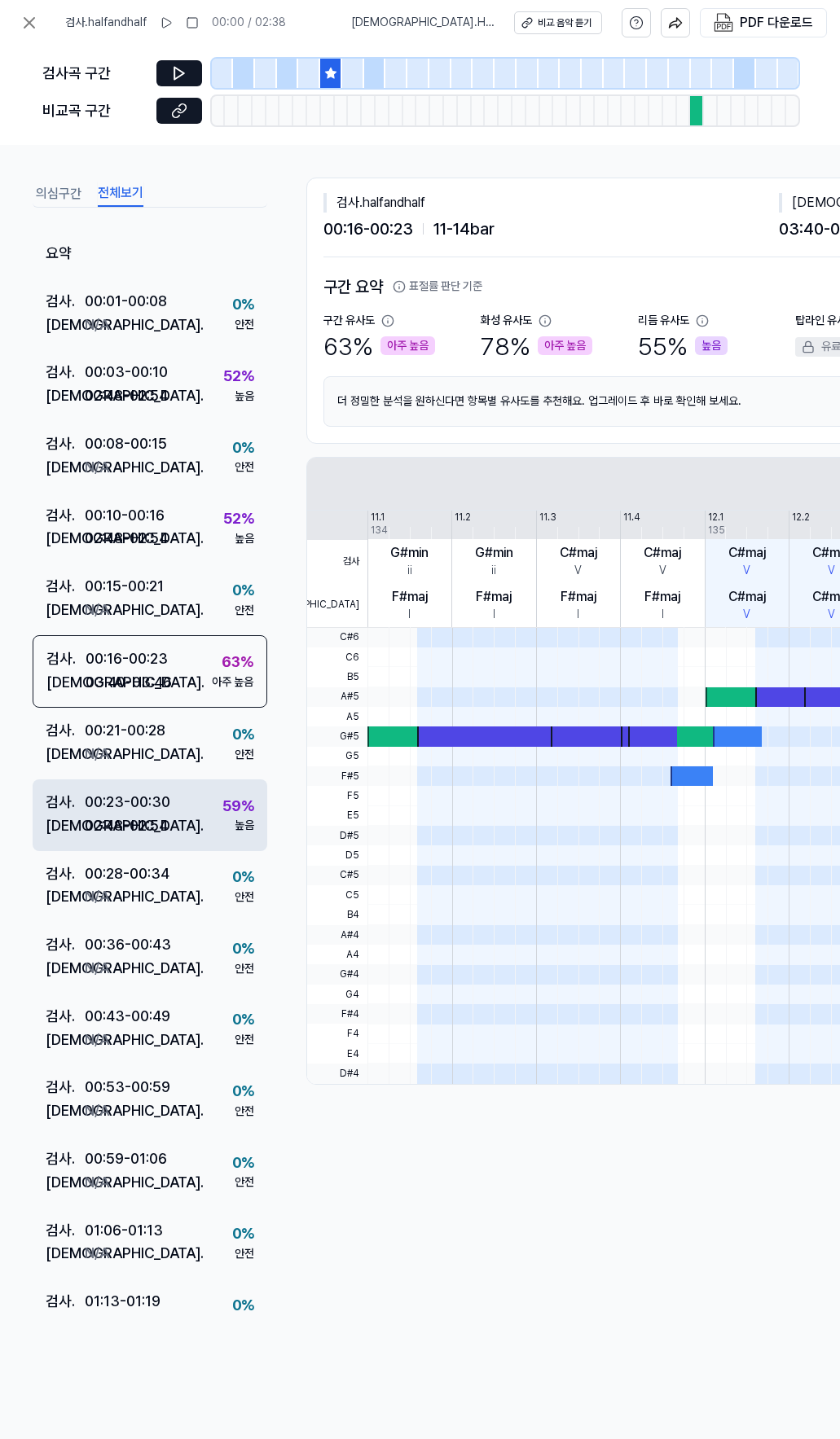
click at [158, 791] on div "00:23 - 00:30" at bounding box center [127, 802] width 86 height 23
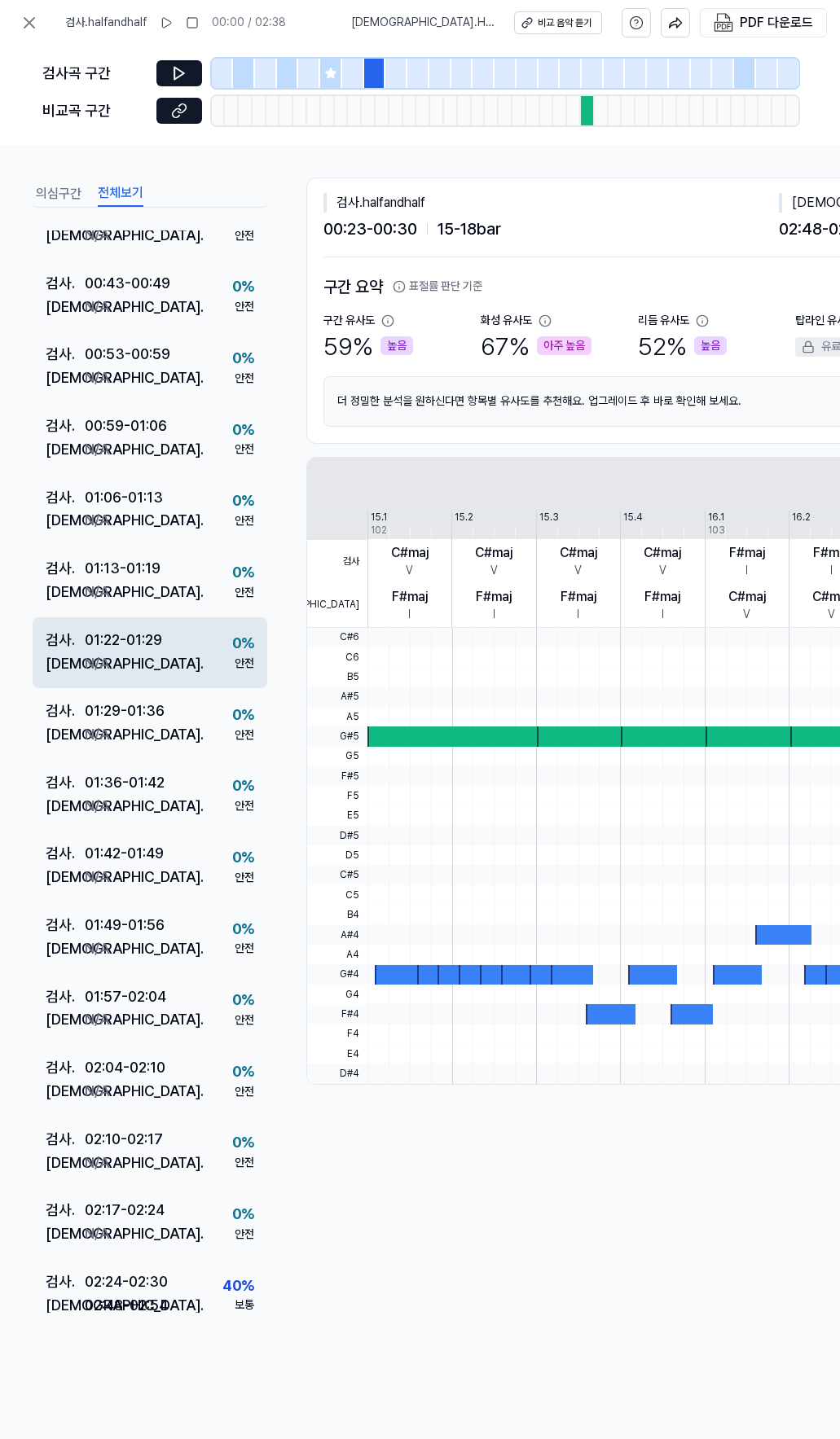
scroll to position [900, 0]
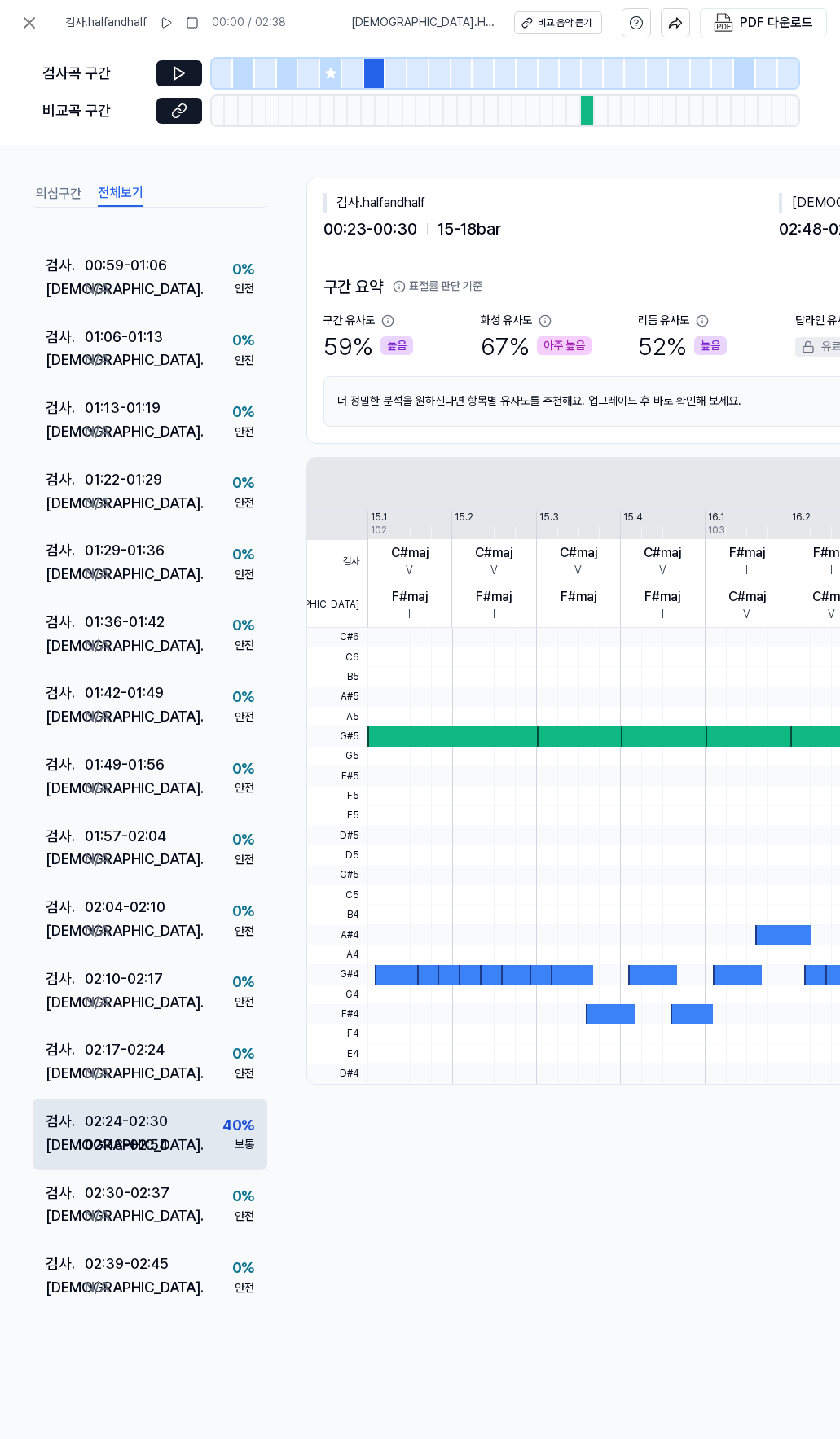
click at [183, 1110] on div "검사 . 02:24 - 02:30 비교 . 02:48 - 02:54 40 % 보통" at bounding box center [150, 1134] width 234 height 72
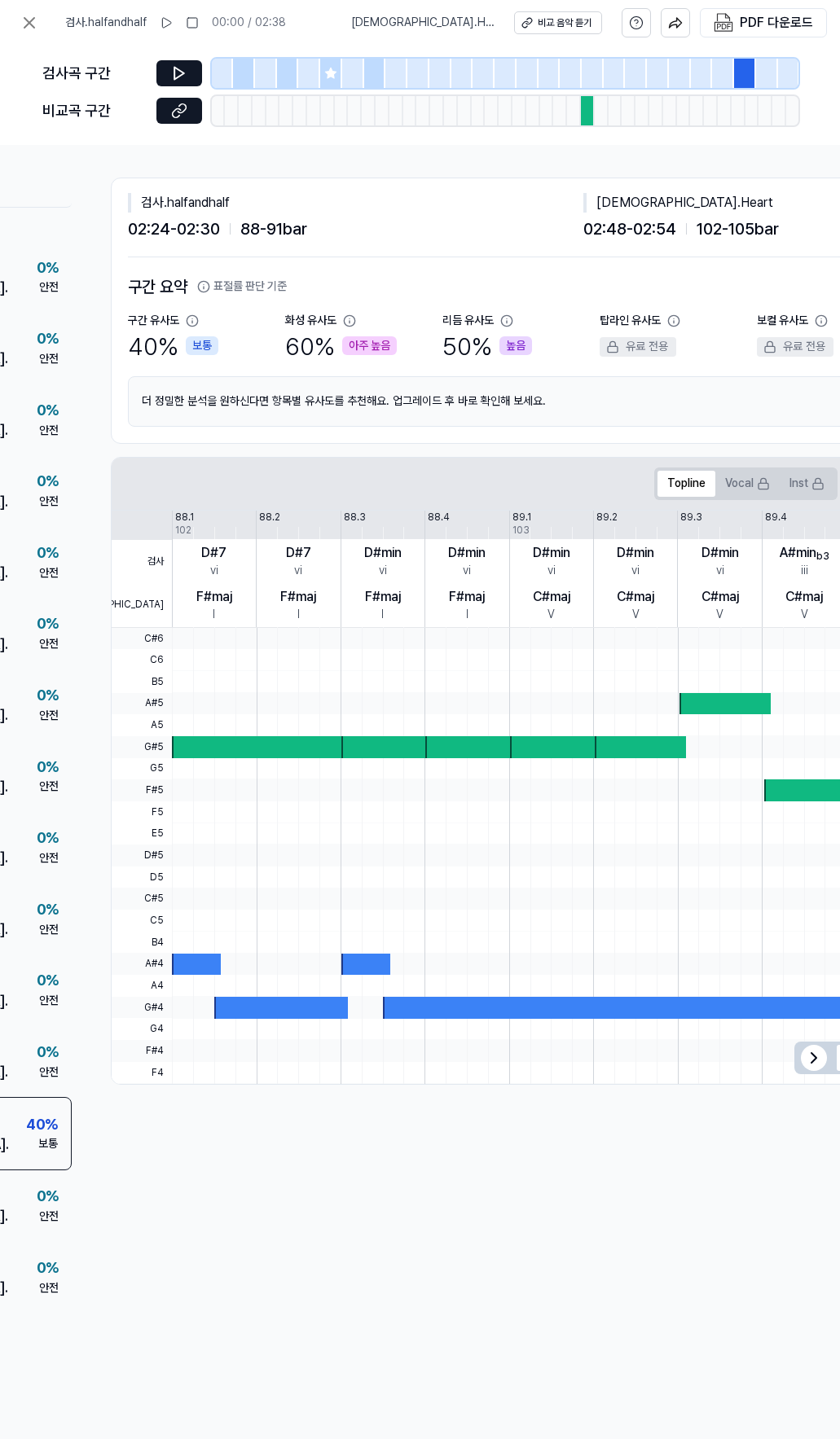
scroll to position [0, 194]
